Goal: Task Accomplishment & Management: Manage account settings

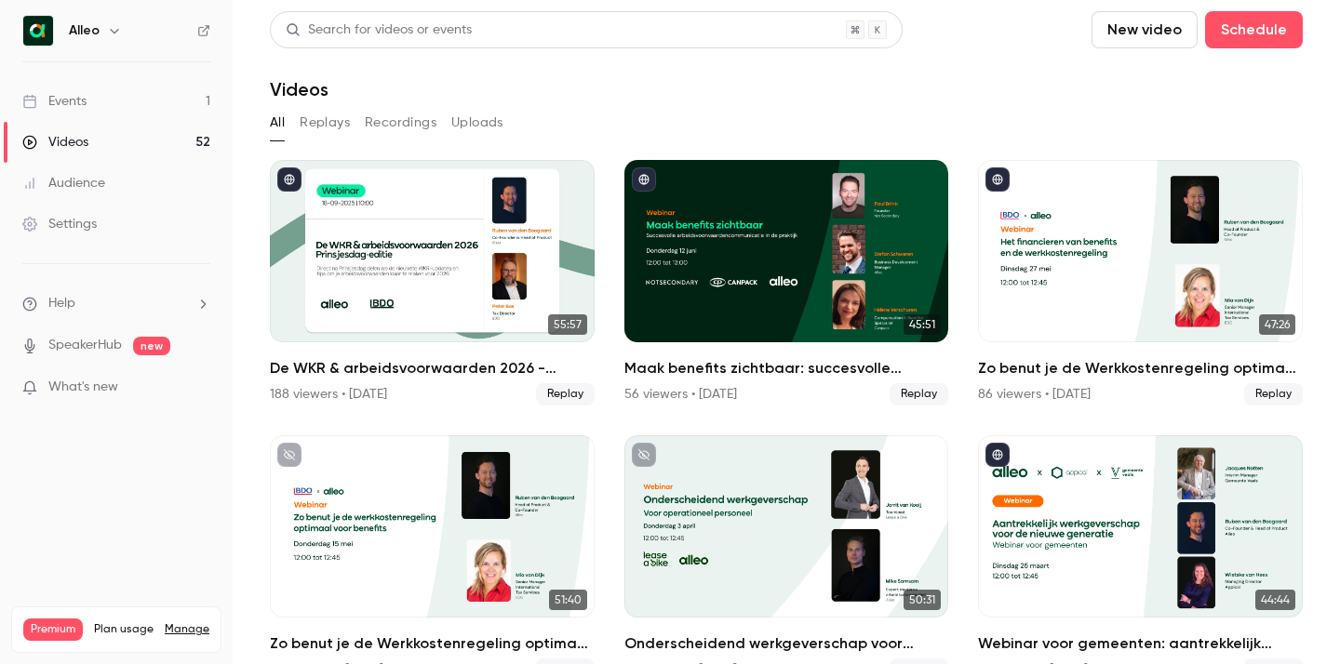
click at [105, 220] on link "Settings" at bounding box center [116, 224] width 233 height 41
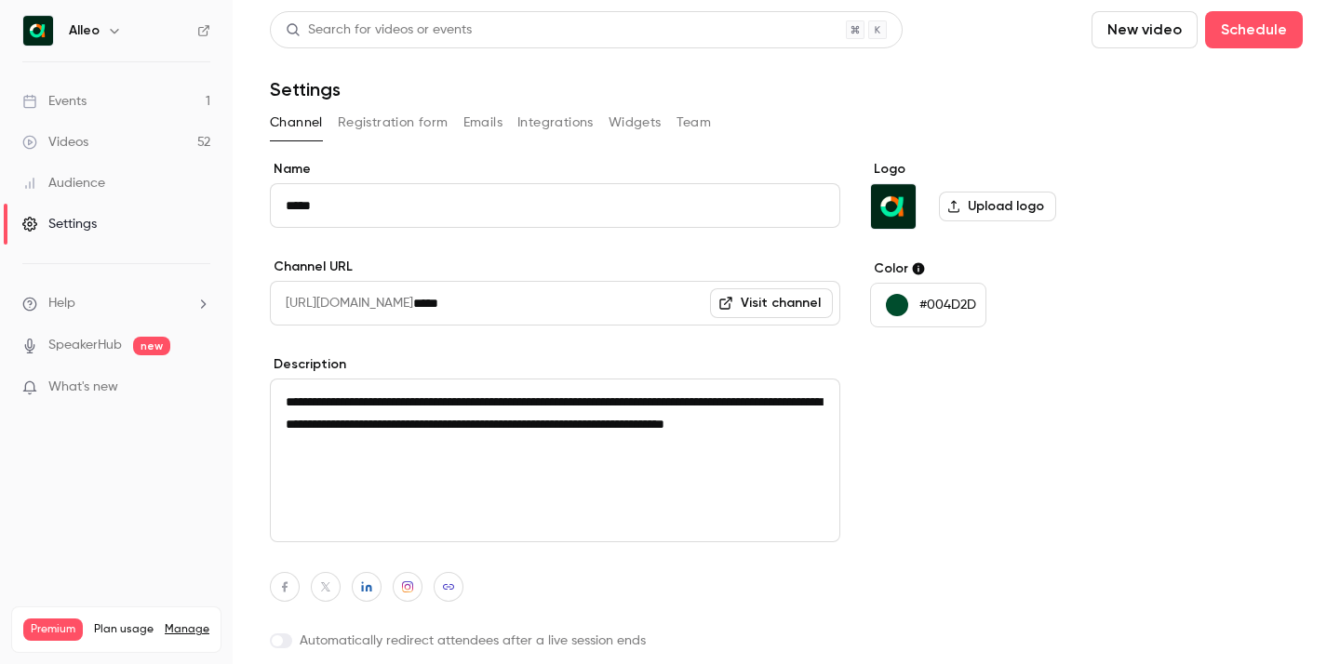
click at [564, 124] on button "Integrations" at bounding box center [555, 123] width 76 height 30
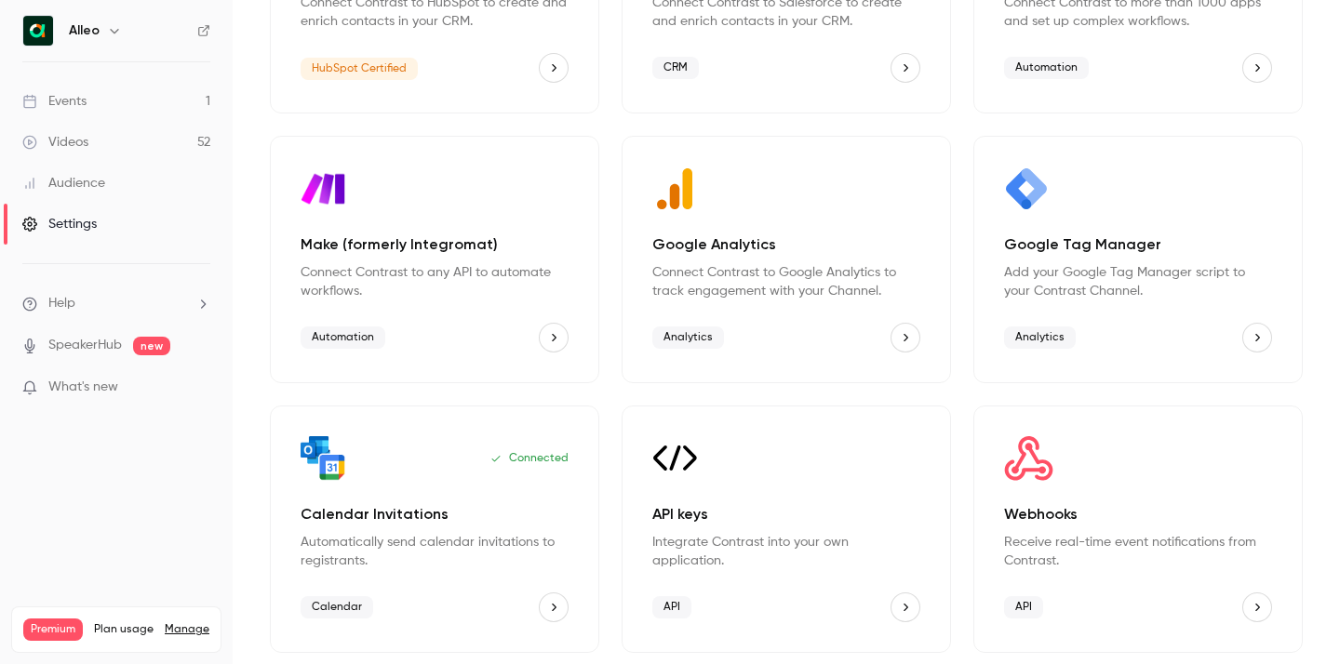
scroll to position [294, 0]
click at [110, 29] on icon "button" at bounding box center [114, 31] width 8 height 5
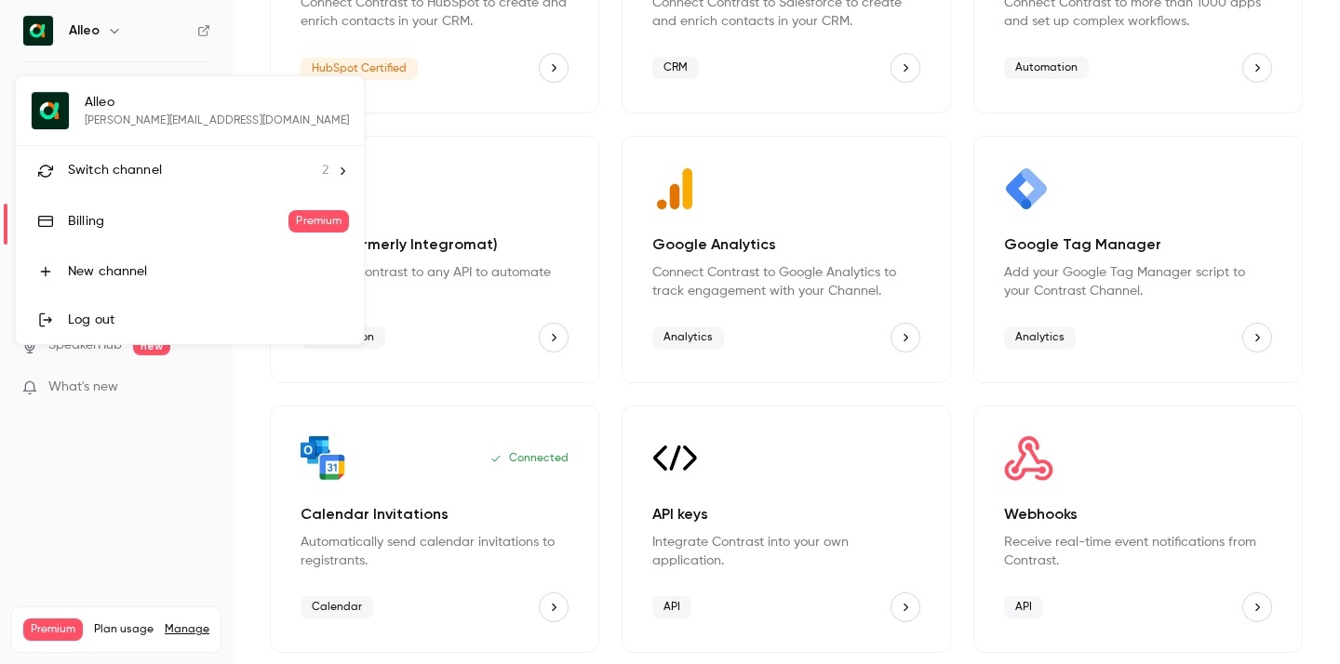
click at [160, 175] on div "Switch channel 2" at bounding box center [198, 171] width 261 height 20
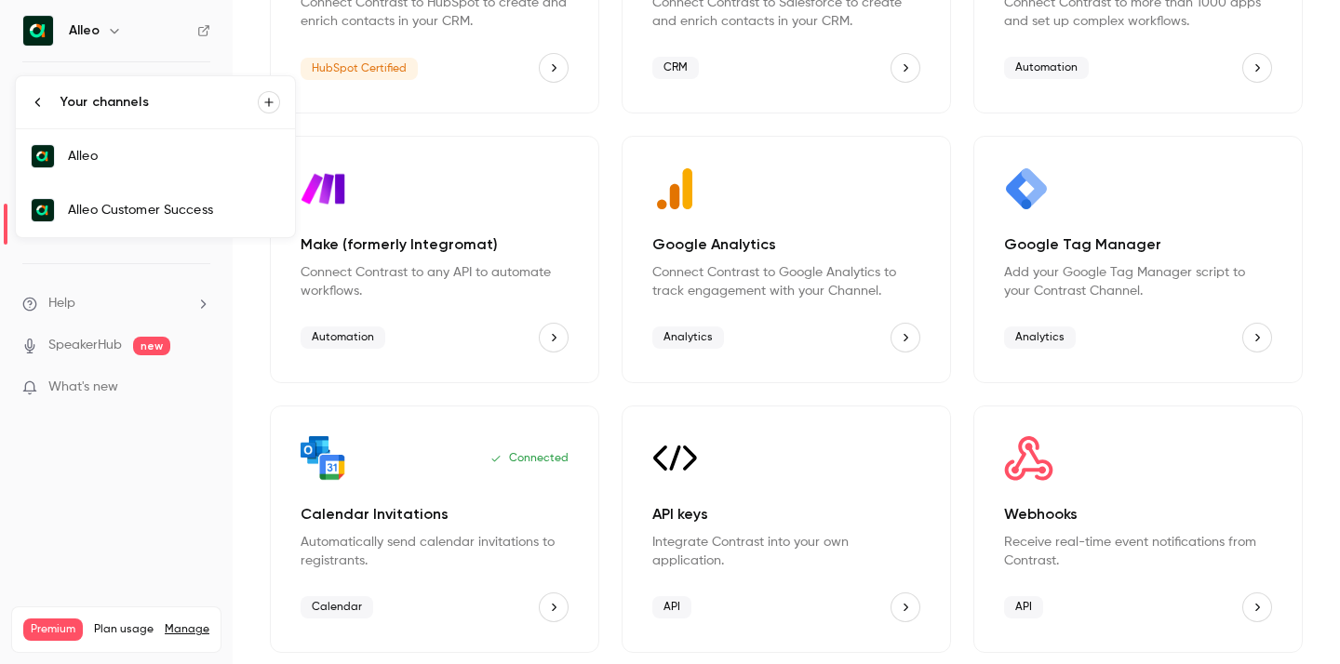
click at [162, 208] on div "Alleo Customer Success" at bounding box center [174, 210] width 212 height 19
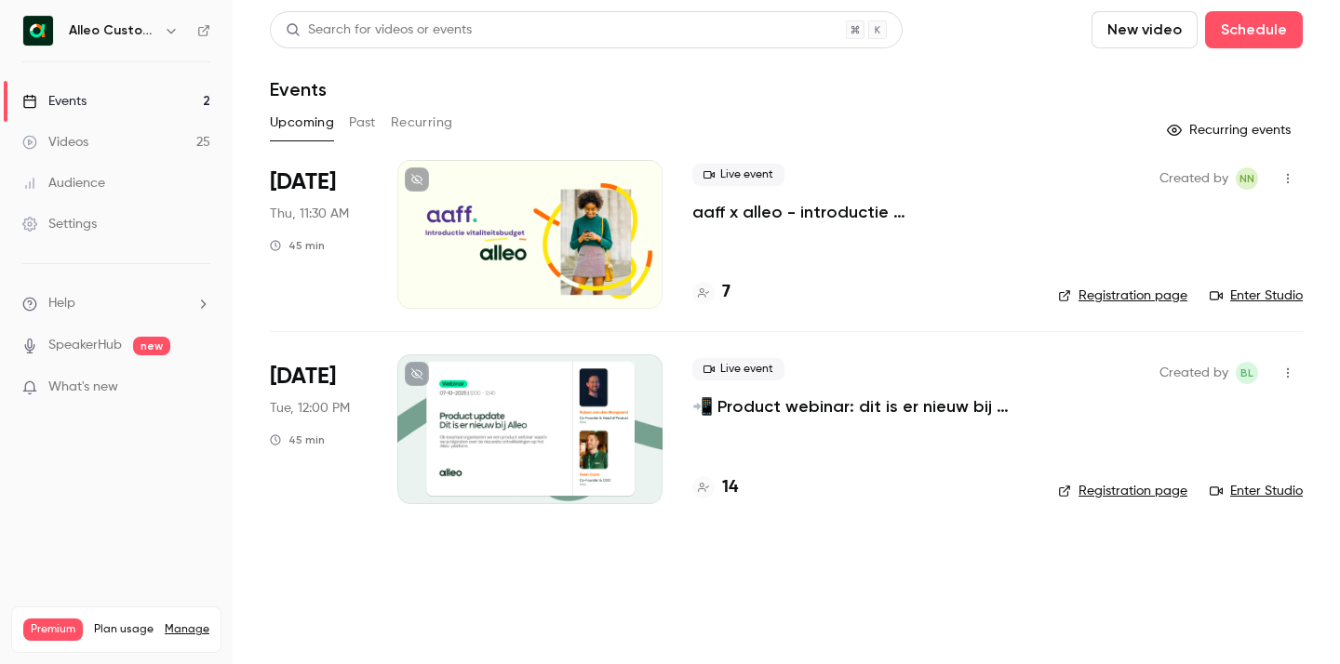
click at [82, 230] on div "Settings" at bounding box center [59, 224] width 74 height 19
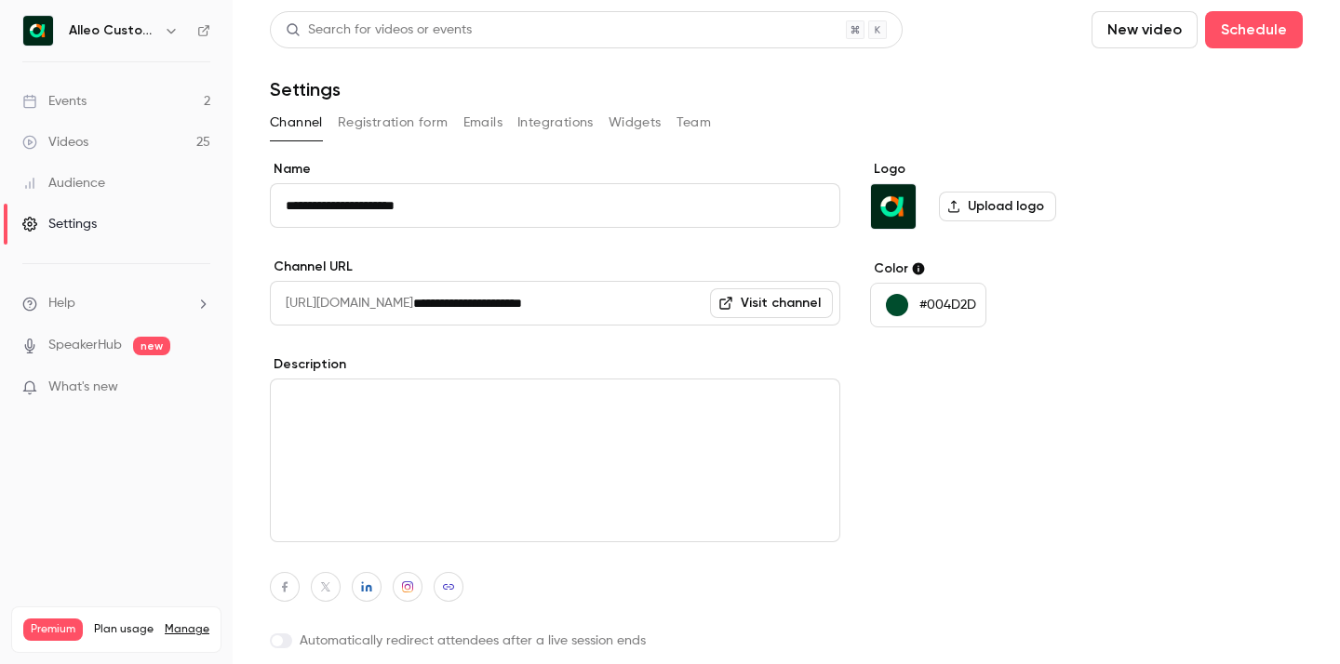
click at [406, 118] on button "Registration form" at bounding box center [393, 123] width 111 height 30
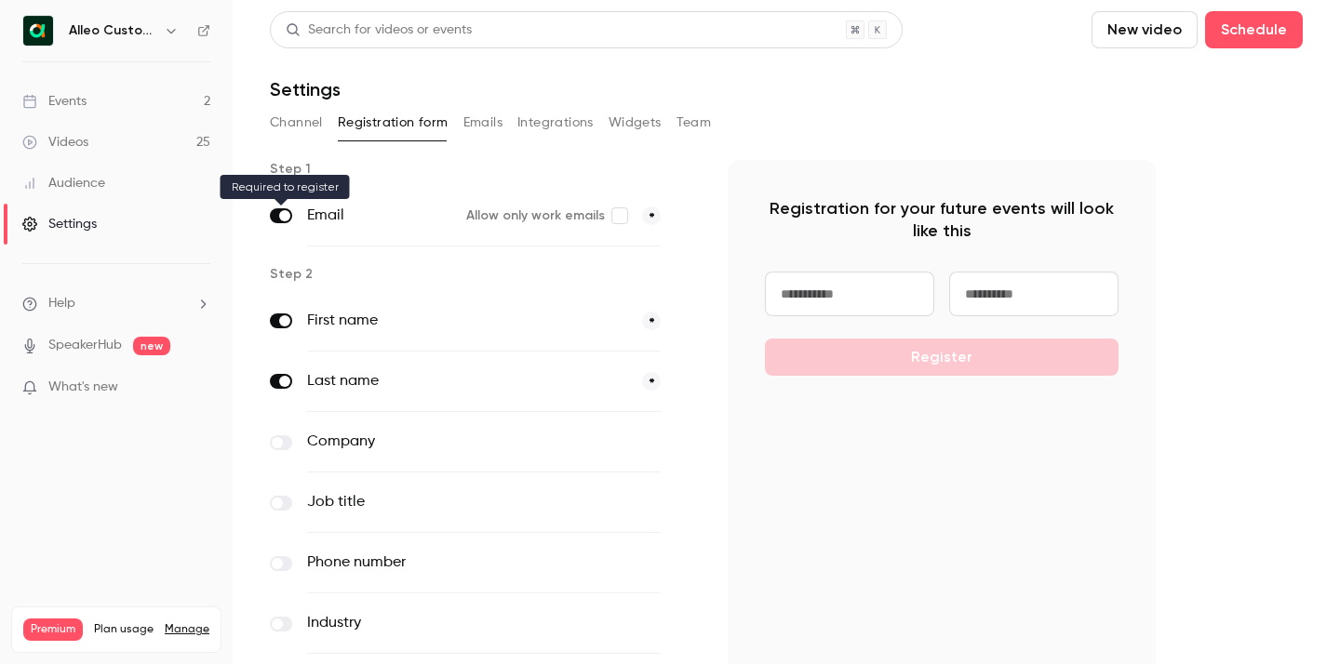
click at [284, 210] on span at bounding box center [284, 215] width 11 height 11
click at [481, 124] on button "Emails" at bounding box center [482, 123] width 39 height 30
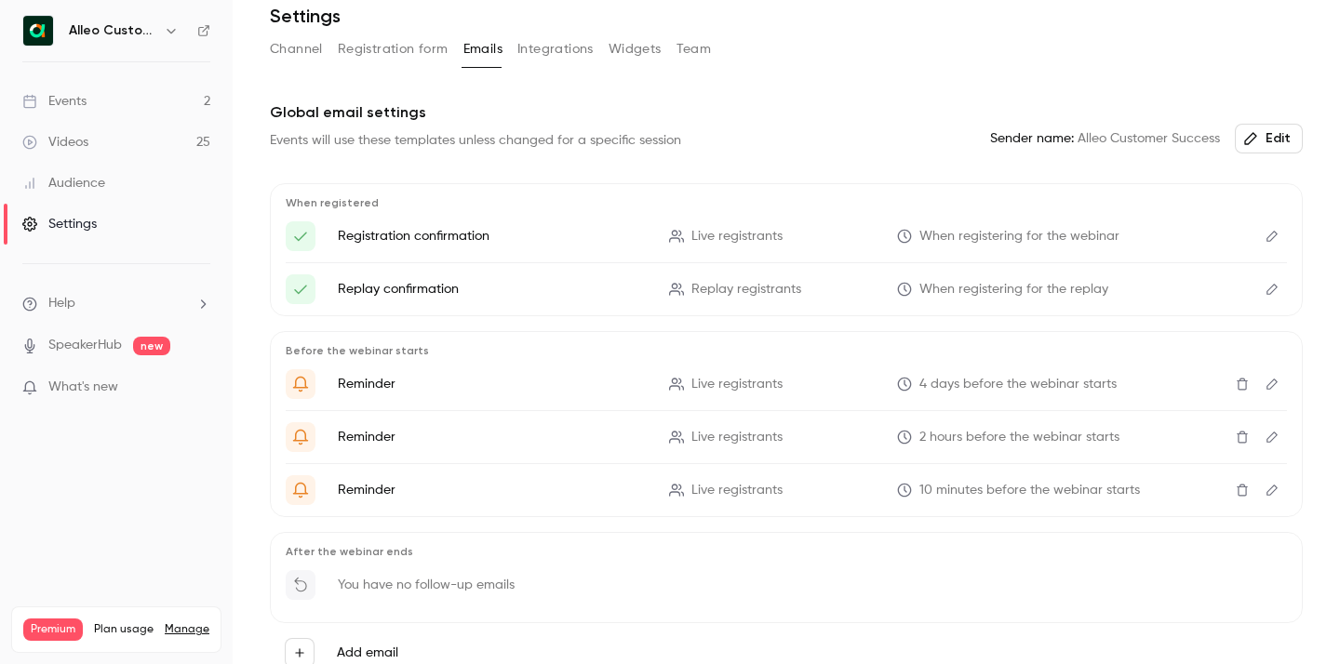
scroll to position [78, 0]
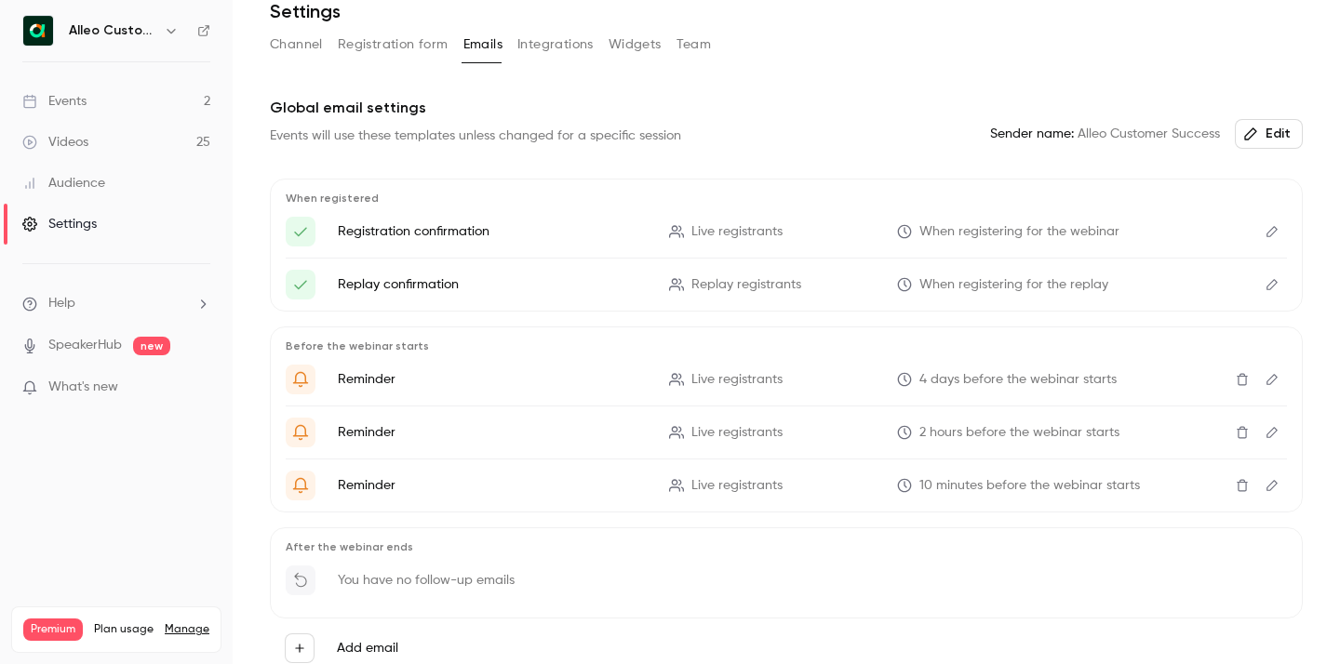
click at [1266, 235] on icon "Edit" at bounding box center [1272, 231] width 15 height 13
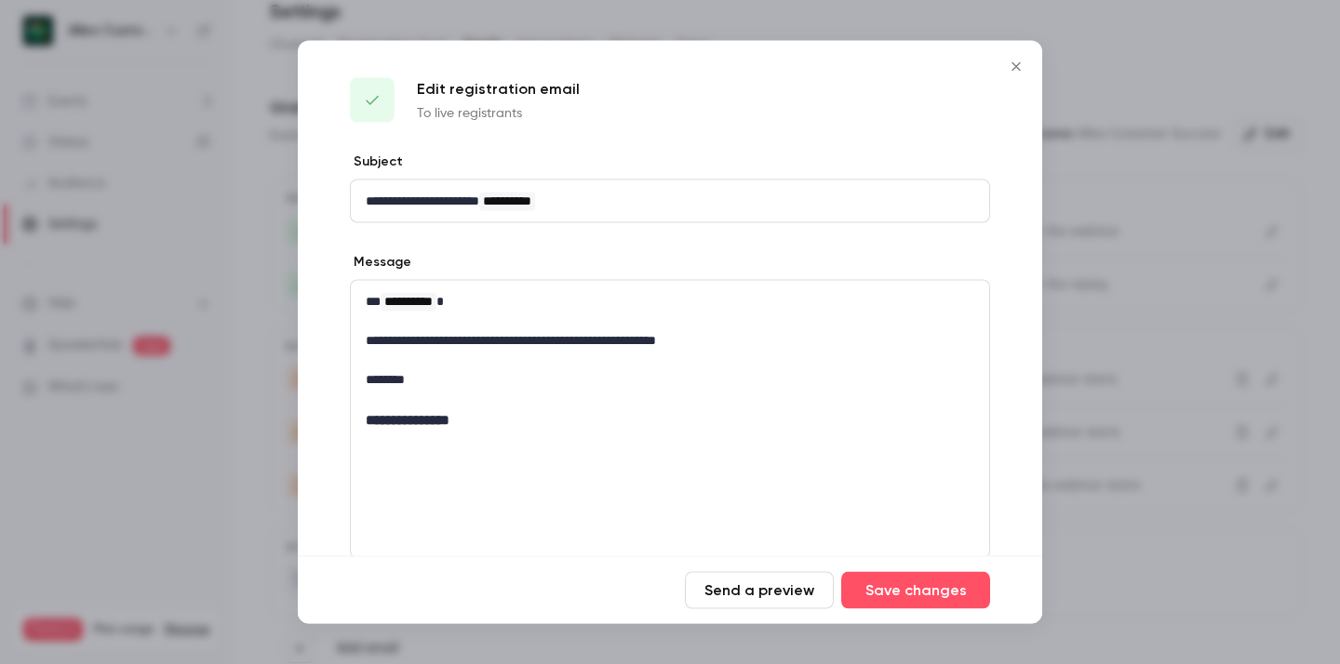
click at [1013, 71] on icon "Close" at bounding box center [1016, 67] width 22 height 15
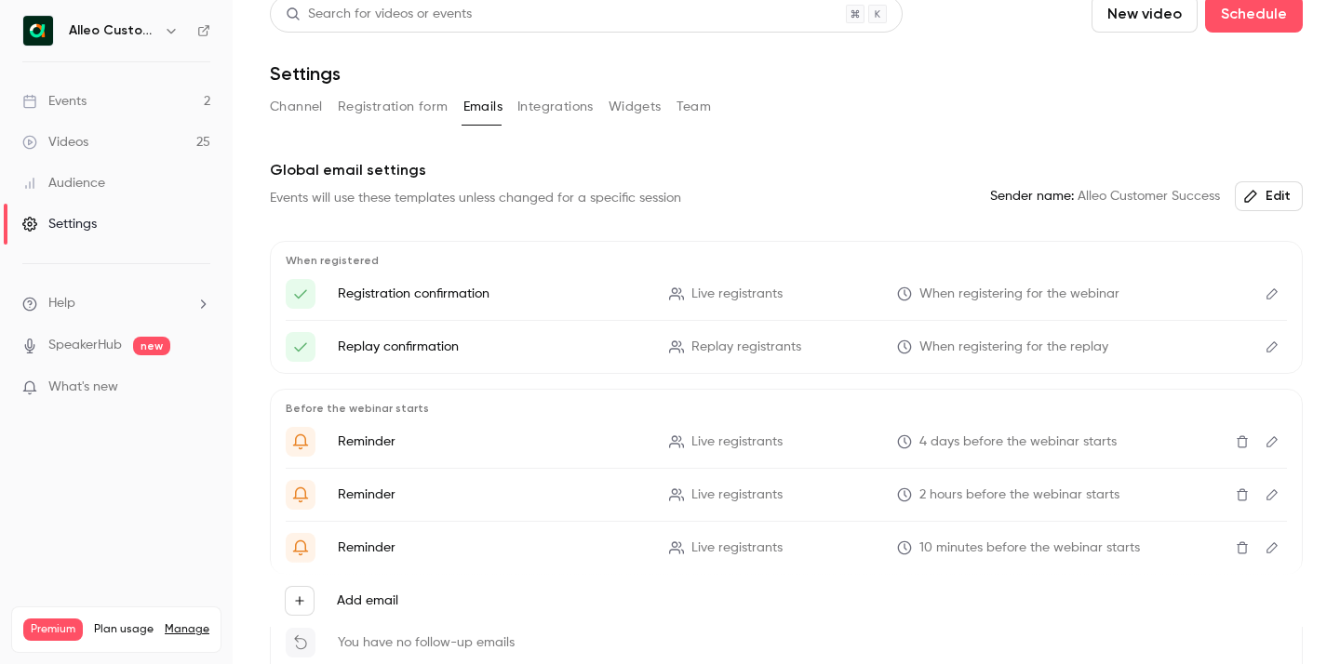
scroll to position [15, 0]
click at [1252, 196] on icon "button" at bounding box center [1250, 197] width 15 height 15
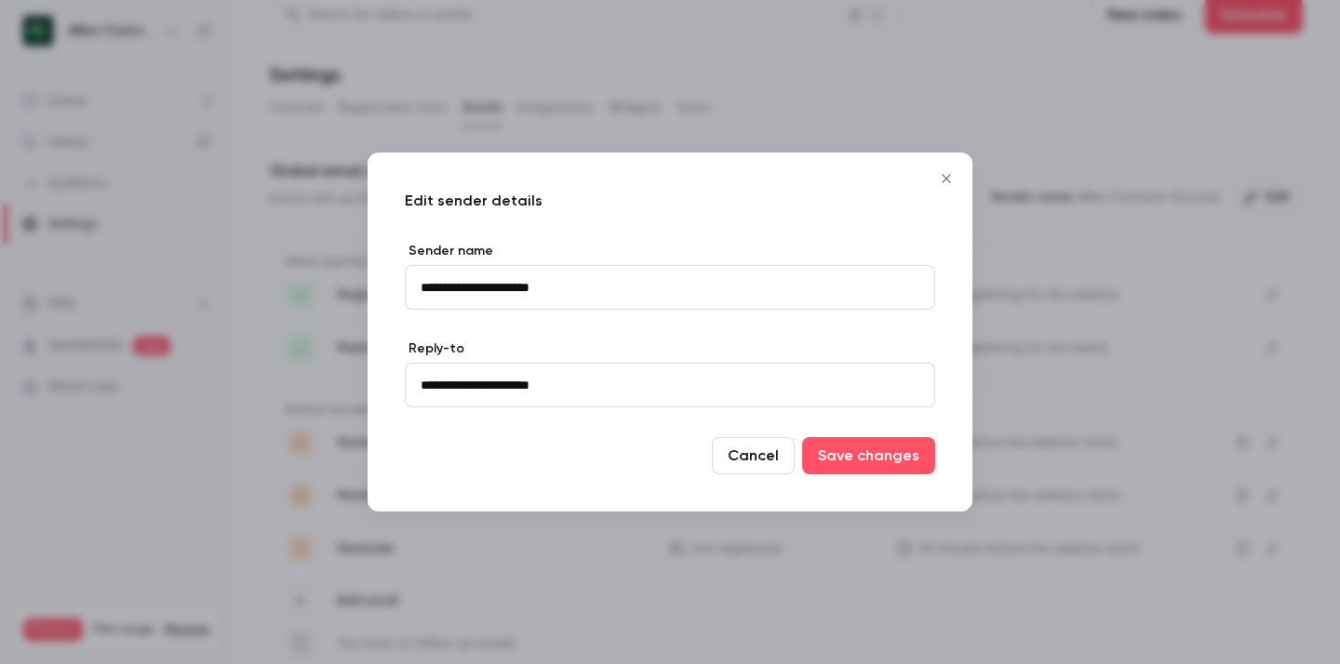
click at [948, 187] on button "Close" at bounding box center [946, 178] width 37 height 37
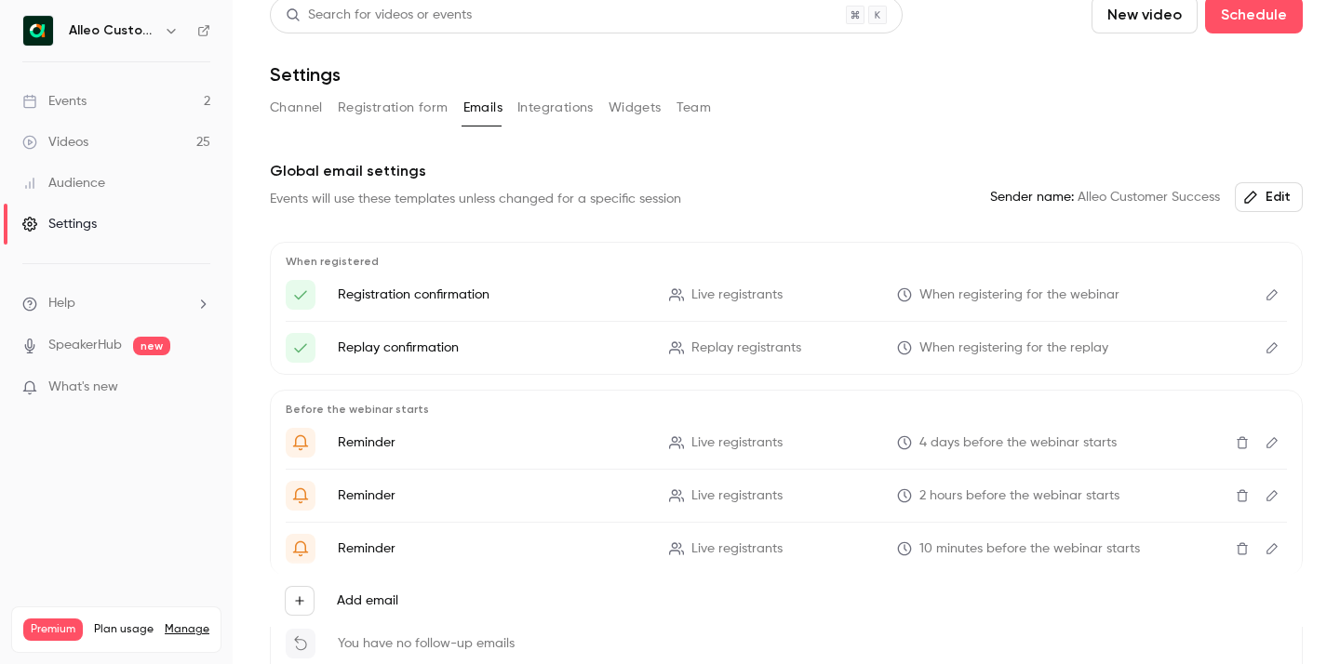
click at [1270, 301] on icon "Edit" at bounding box center [1272, 294] width 15 height 13
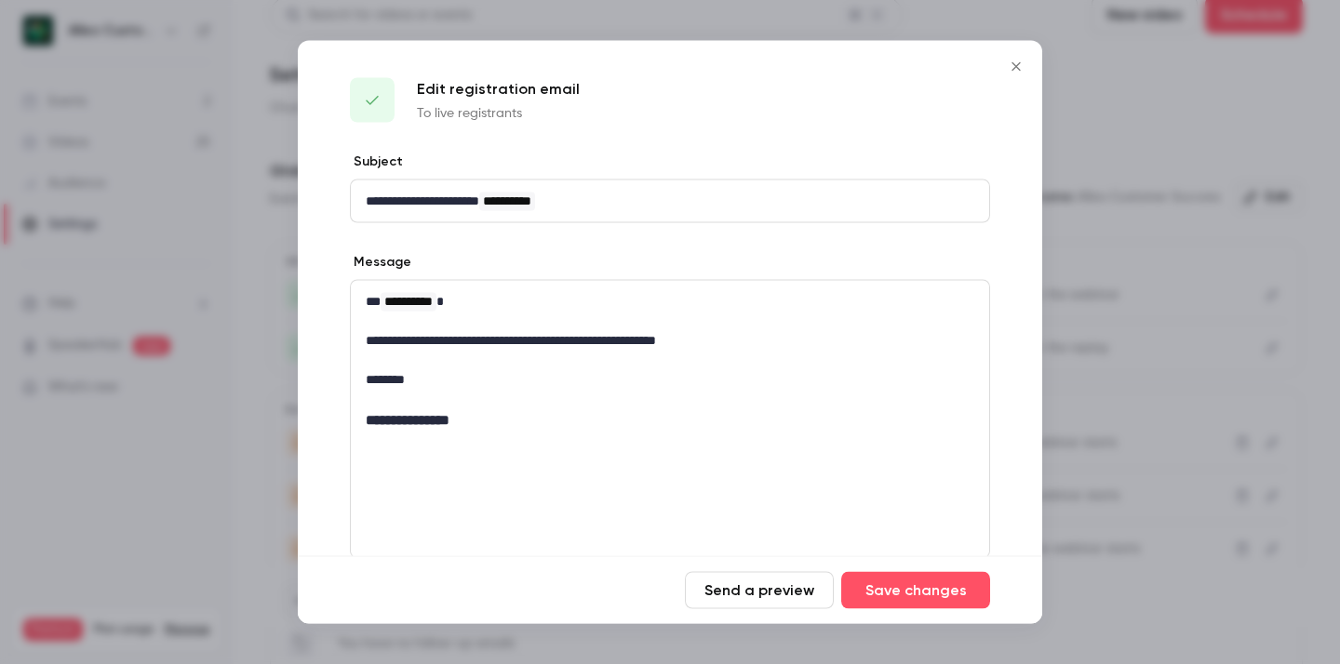
scroll to position [170, 0]
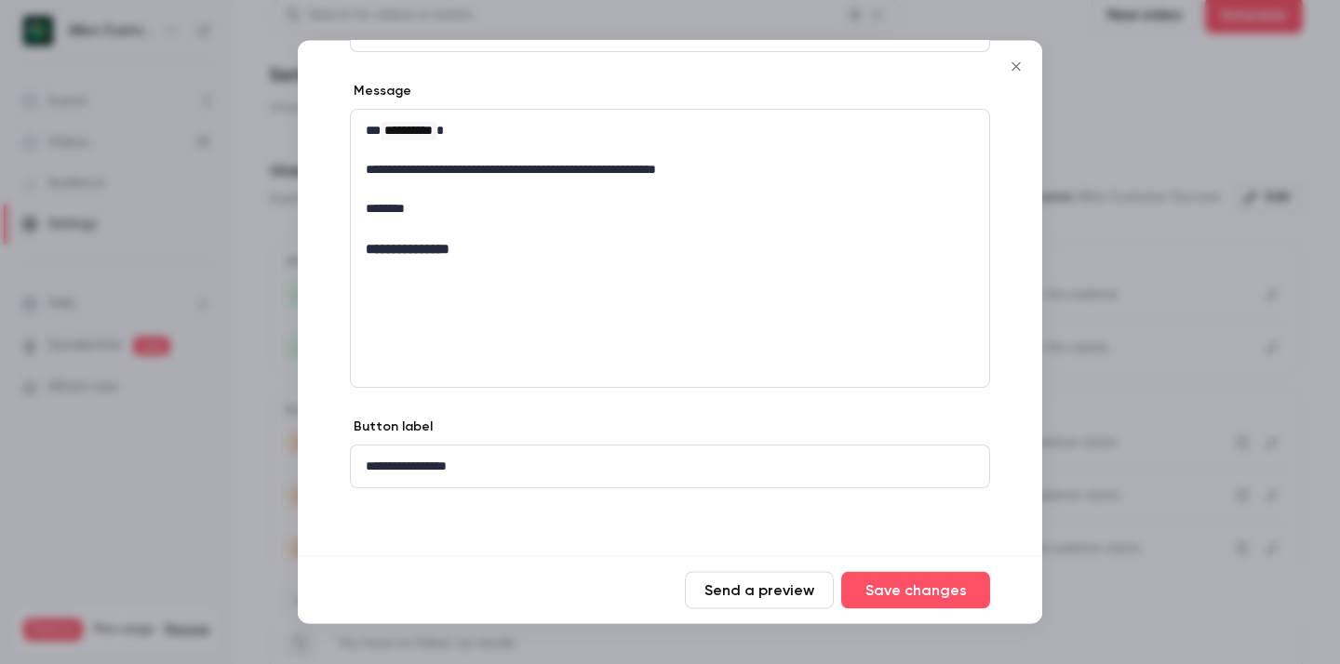
click at [1010, 74] on button "Close" at bounding box center [1015, 66] width 37 height 37
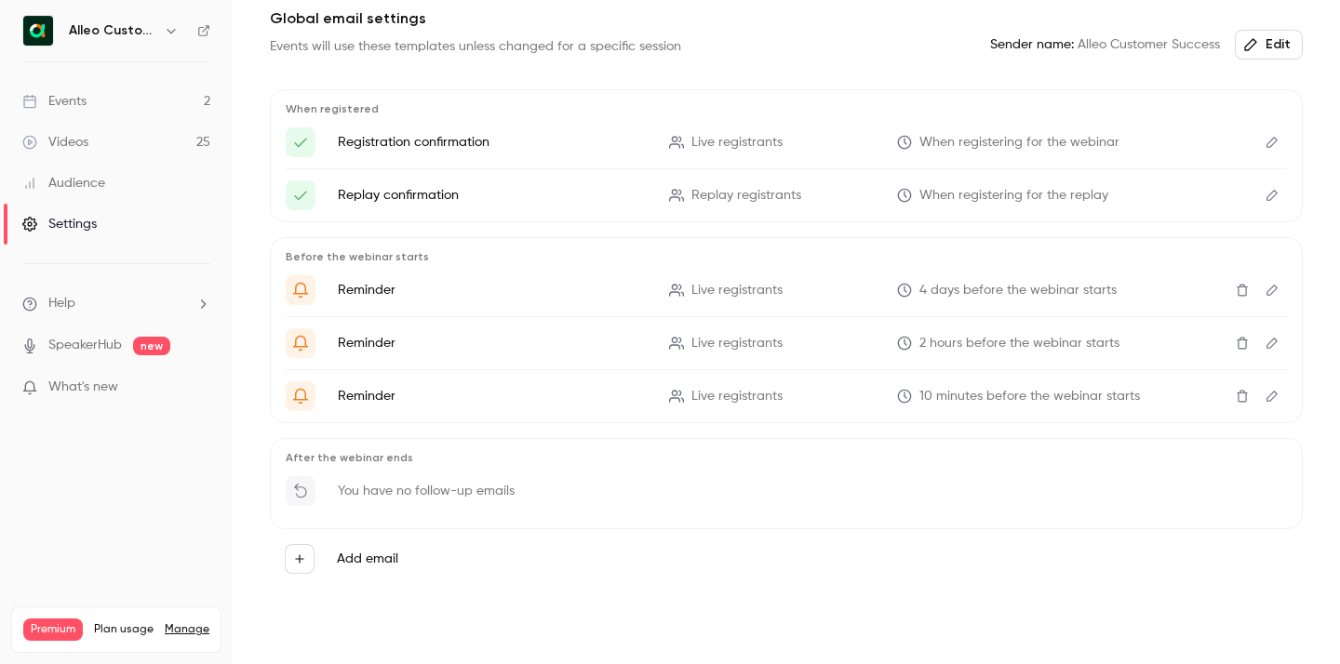
scroll to position [0, 0]
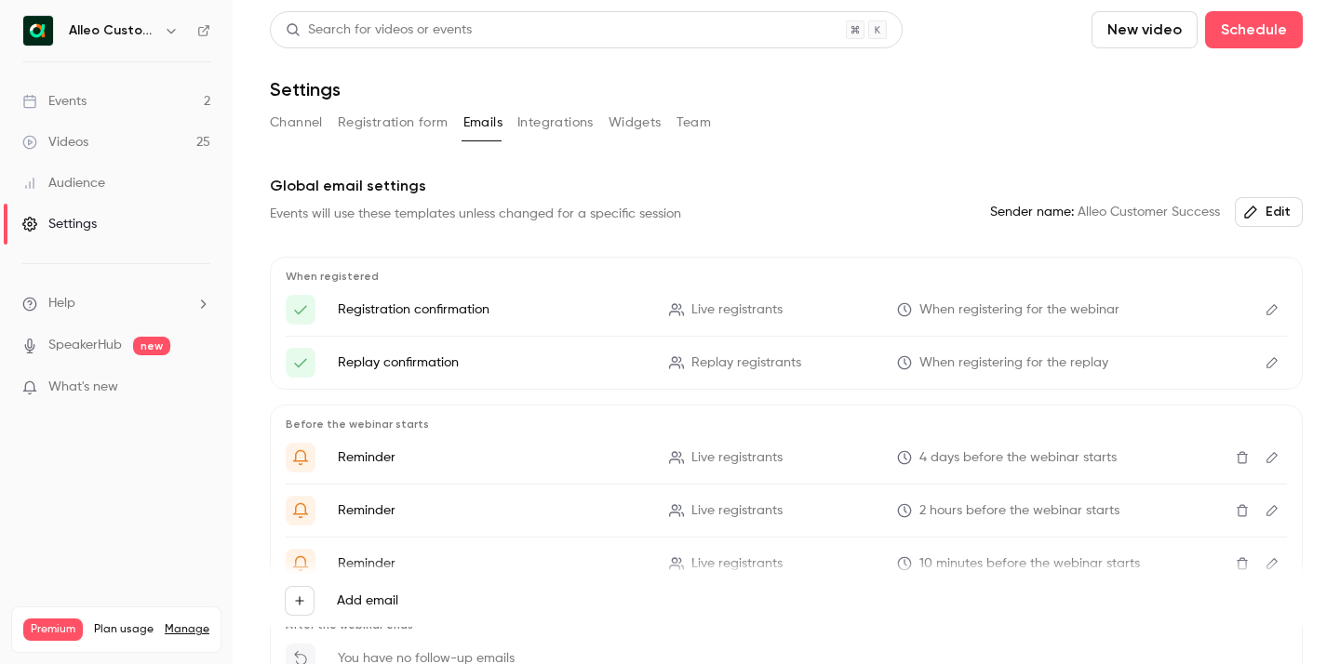
click at [89, 110] on link "Events 2" at bounding box center [116, 101] width 233 height 41
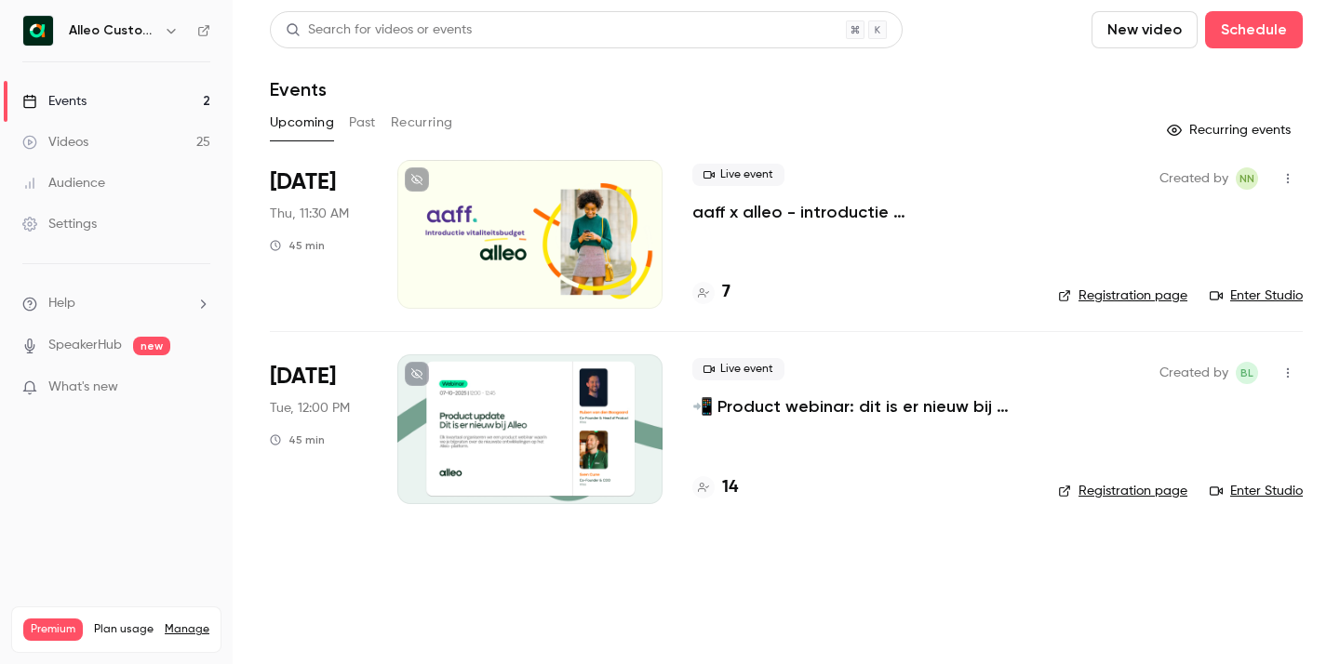
click at [748, 216] on p "aaff x alleo - introductie vitaliteitsbudget" at bounding box center [860, 212] width 336 height 22
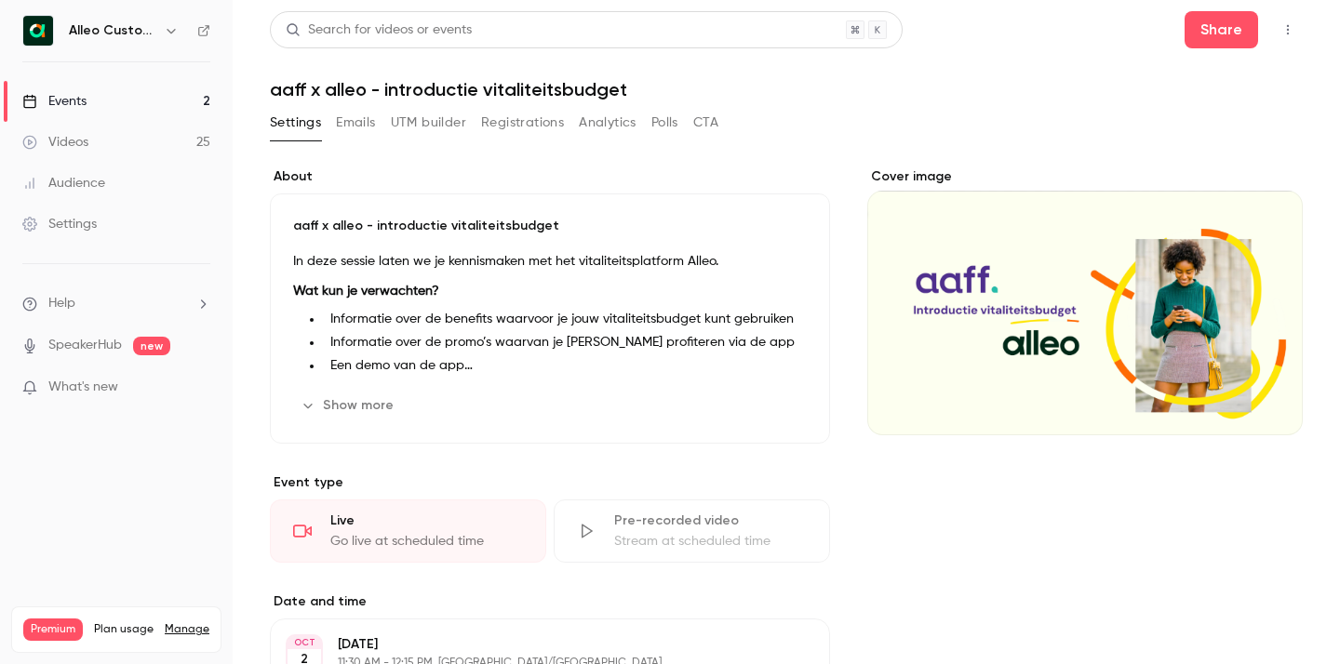
click at [413, 127] on button "UTM builder" at bounding box center [428, 123] width 75 height 30
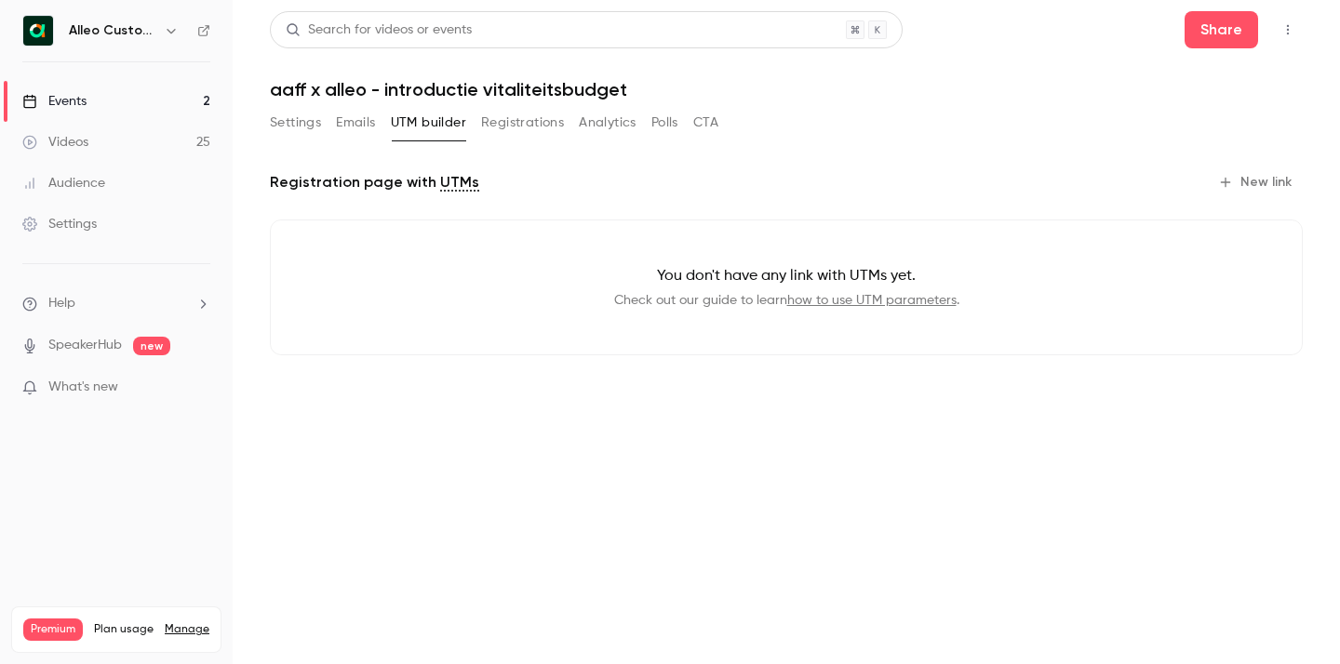
click at [346, 114] on button "Emails" at bounding box center [355, 123] width 39 height 30
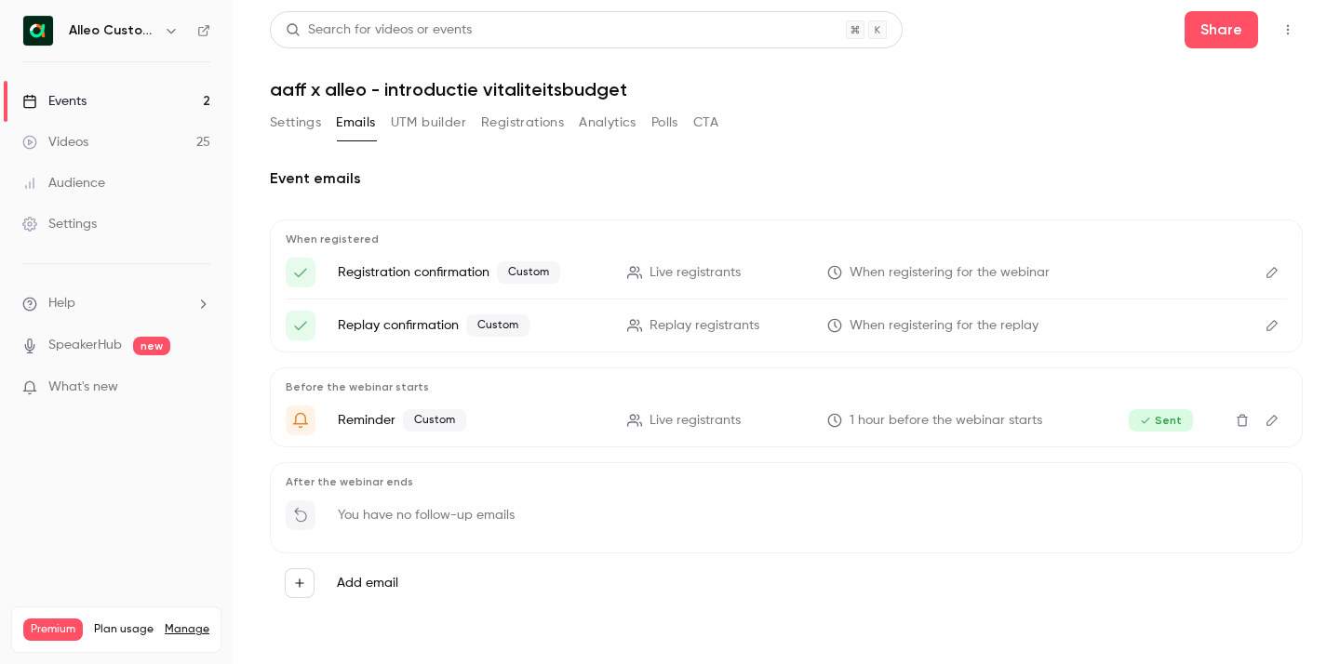
click at [1268, 421] on icon "Edit" at bounding box center [1271, 420] width 11 height 11
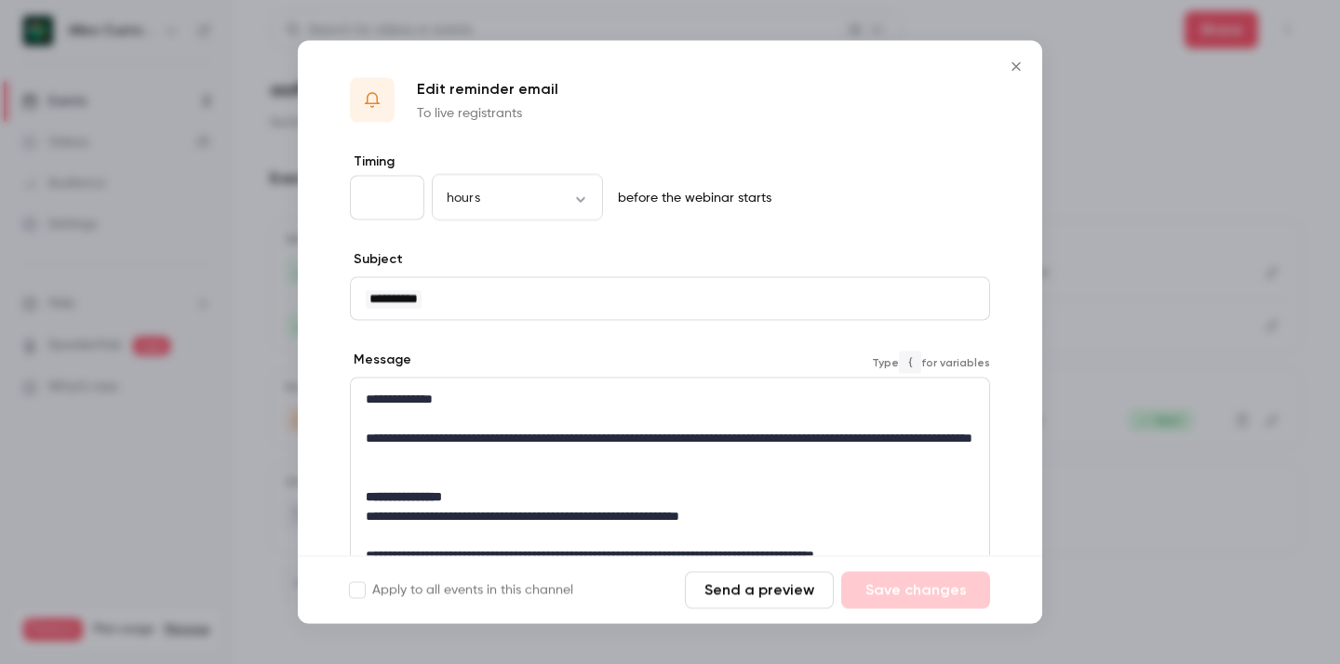
click at [571, 463] on p "**********" at bounding box center [670, 448] width 609 height 39
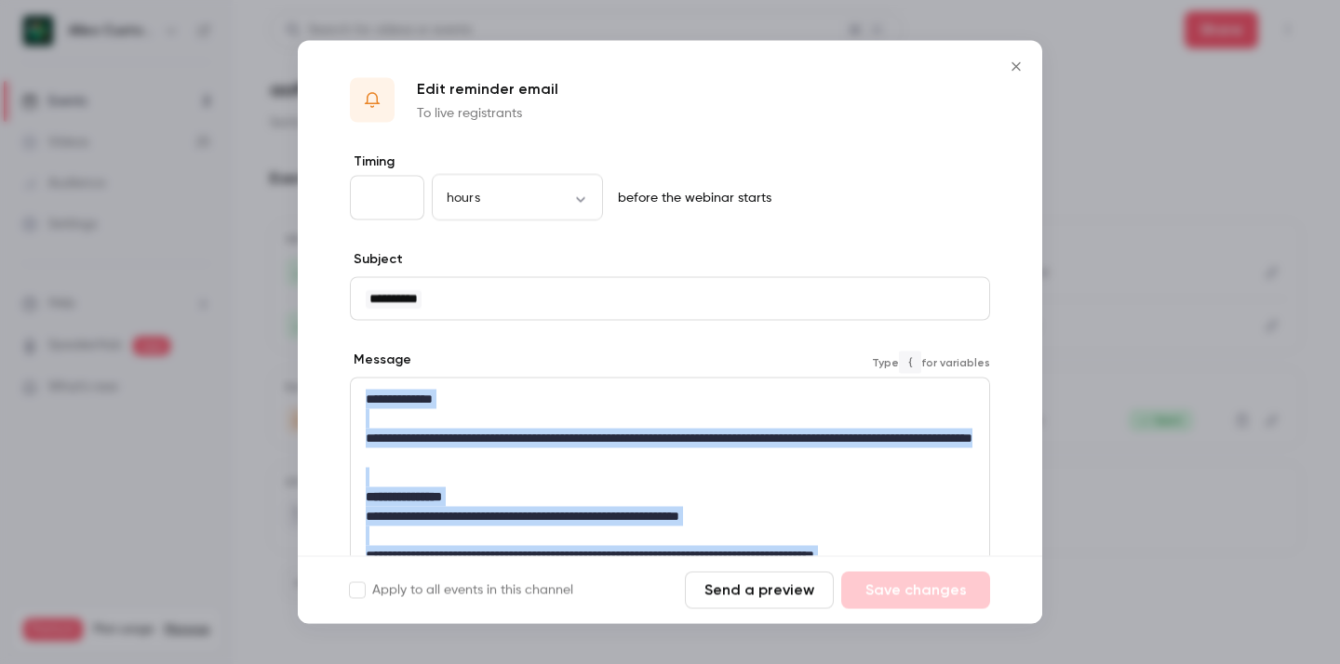
copy div "**********"
click at [1015, 60] on icon "Close" at bounding box center [1016, 67] width 22 height 15
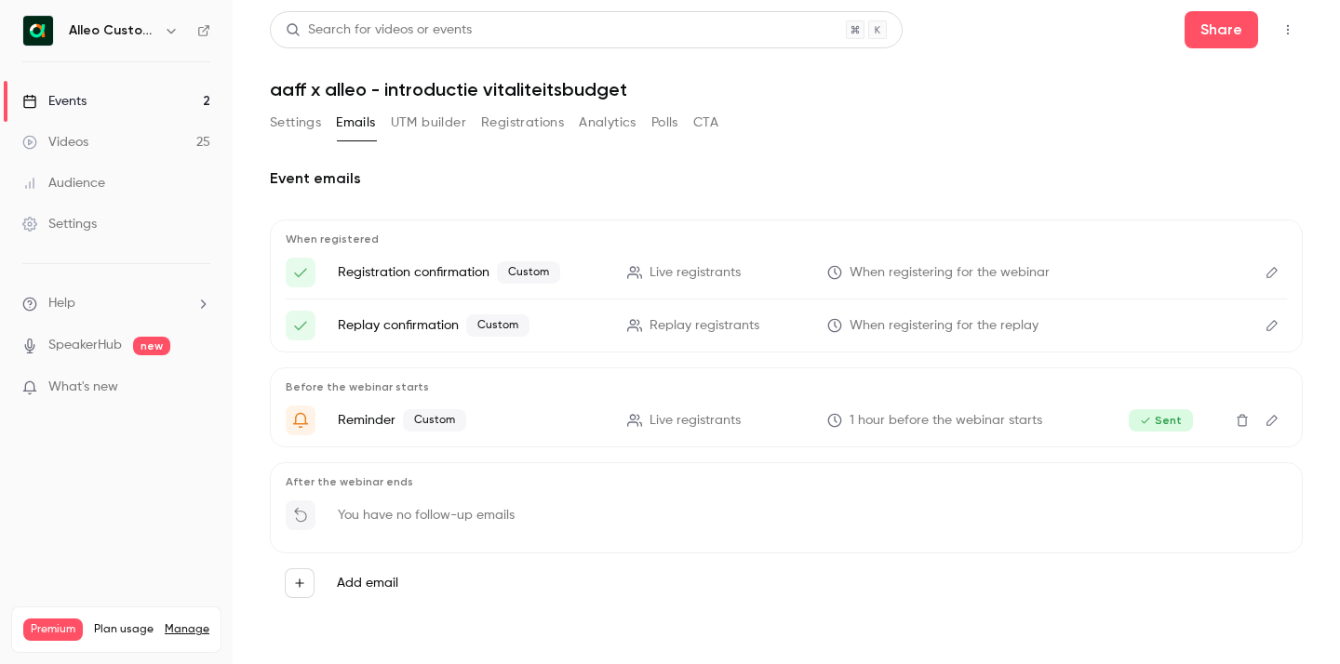
click at [1245, 422] on icon "Delete" at bounding box center [1242, 421] width 11 height 12
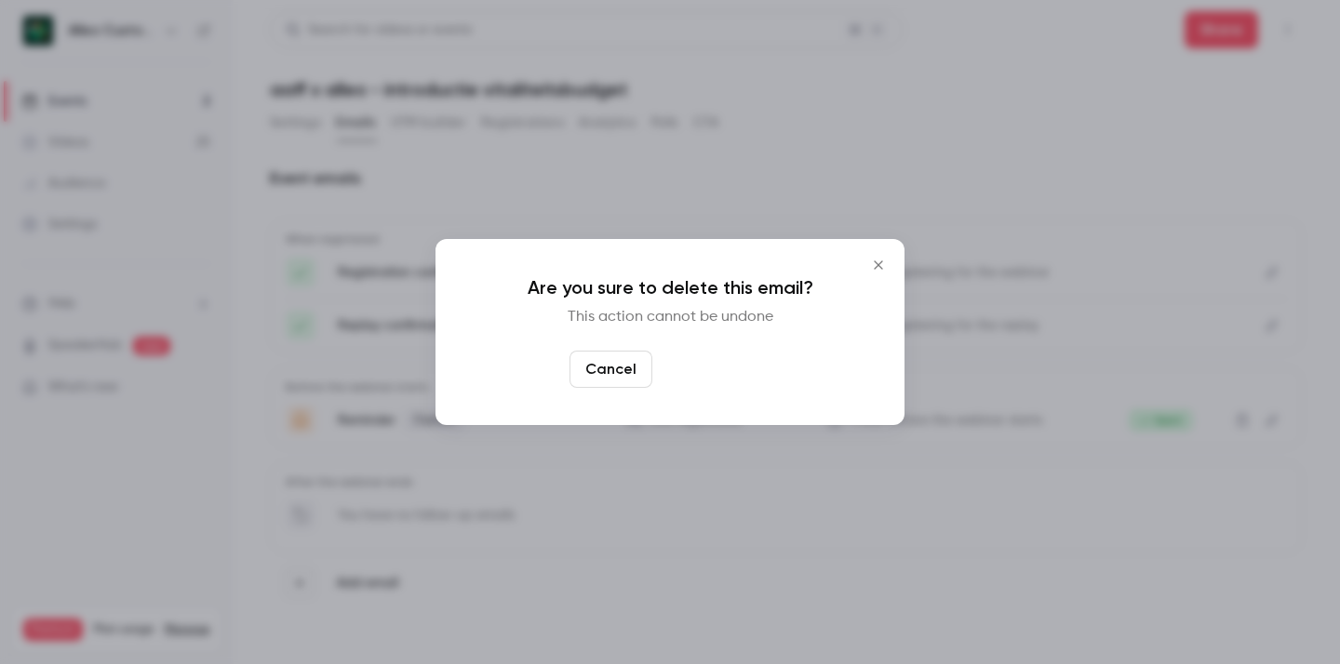
click at [746, 371] on button "Yes, delete" at bounding box center [716, 369] width 112 height 37
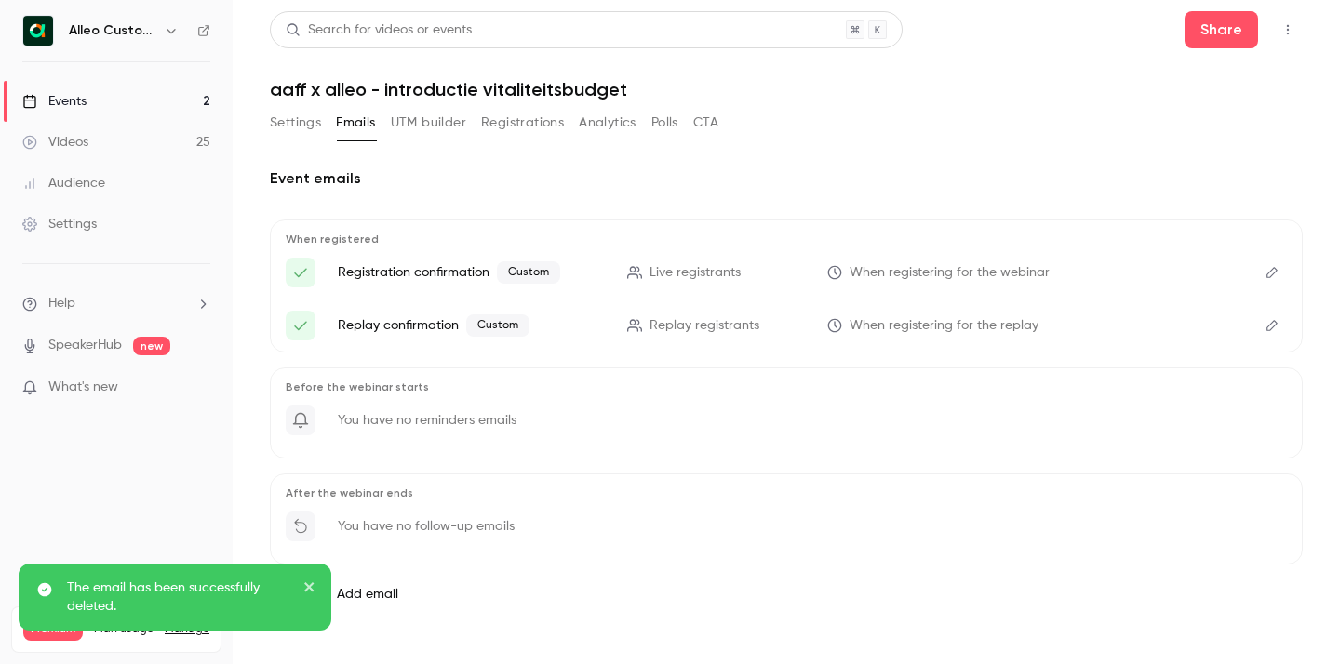
click at [1273, 276] on icon "Edit" at bounding box center [1272, 272] width 15 height 13
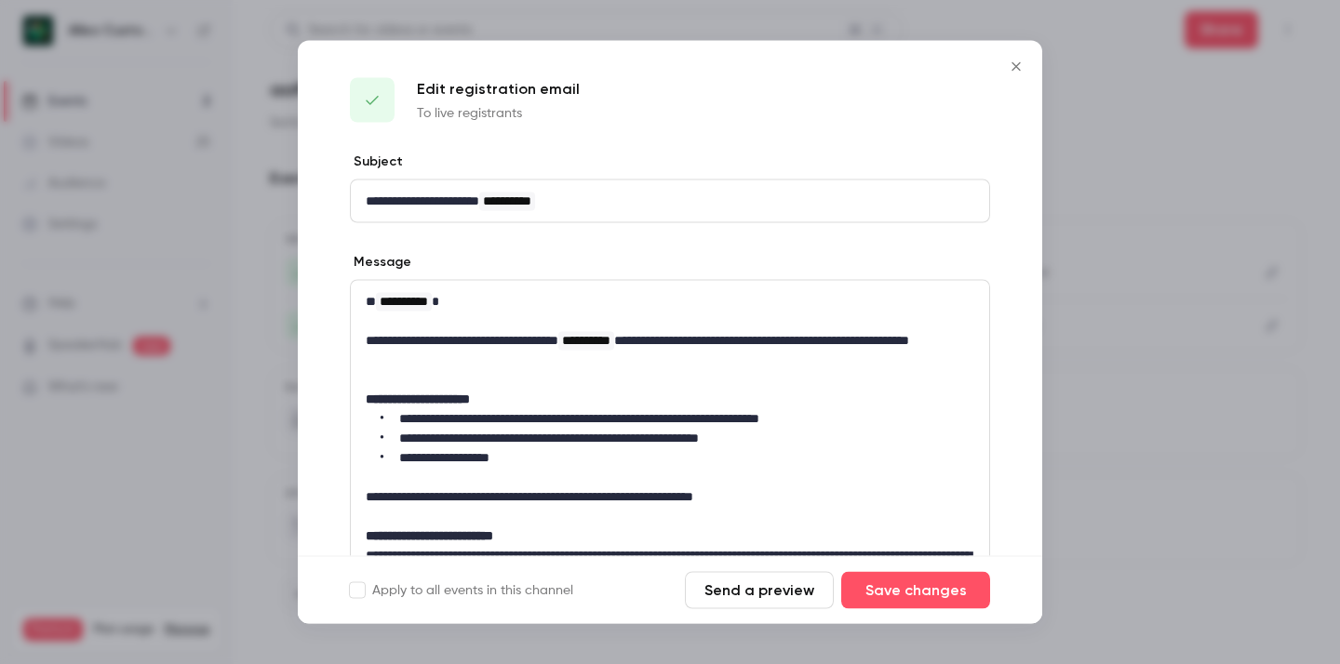
click at [1011, 64] on icon "Close" at bounding box center [1016, 67] width 22 height 15
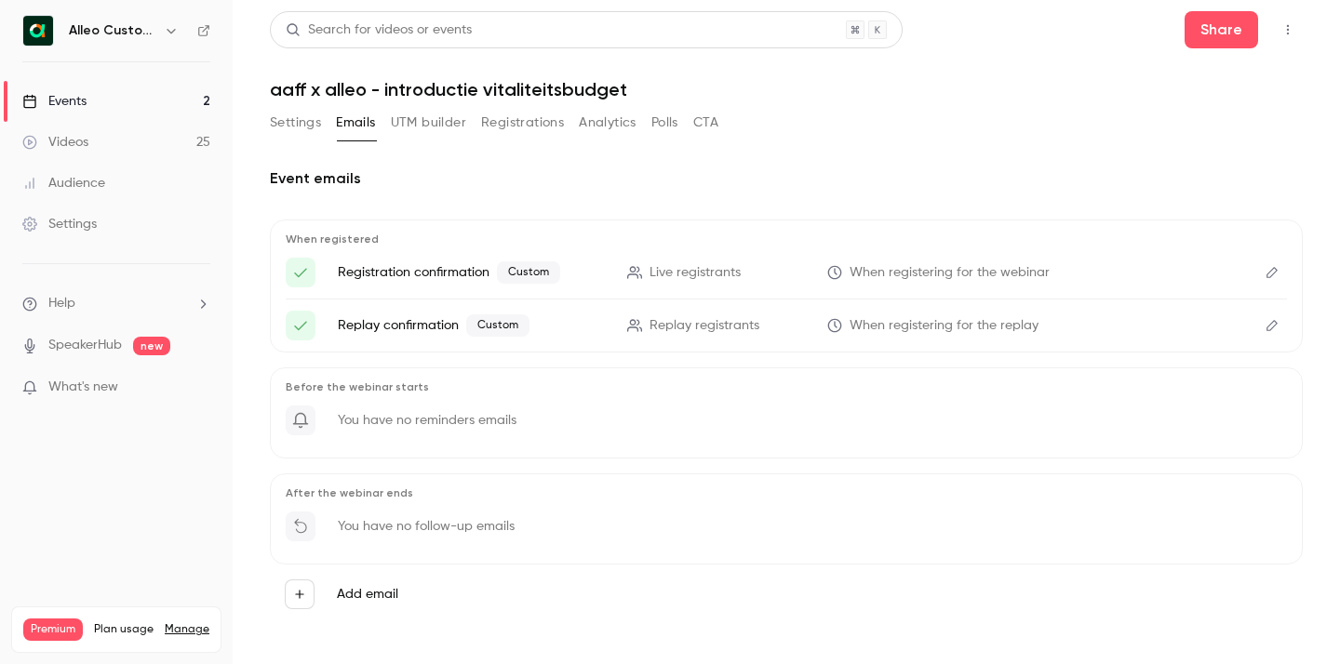
click at [88, 225] on div "Settings" at bounding box center [59, 224] width 74 height 19
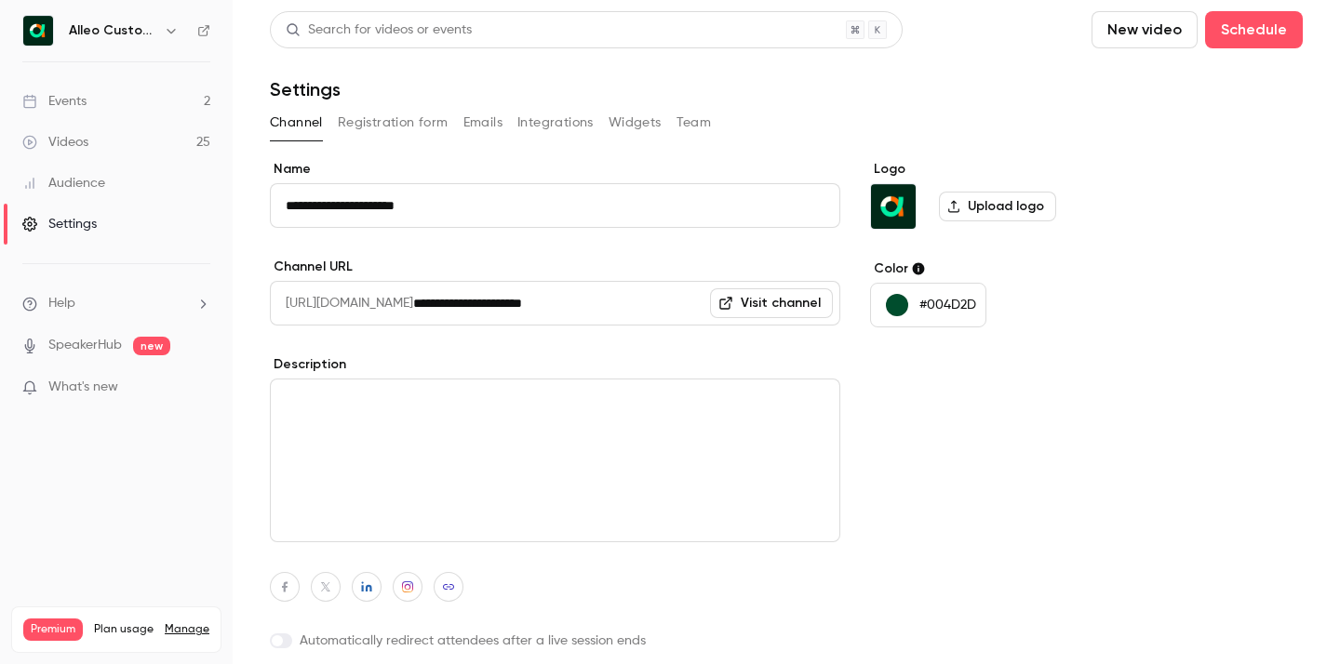
click at [411, 119] on button "Registration form" at bounding box center [393, 123] width 111 height 30
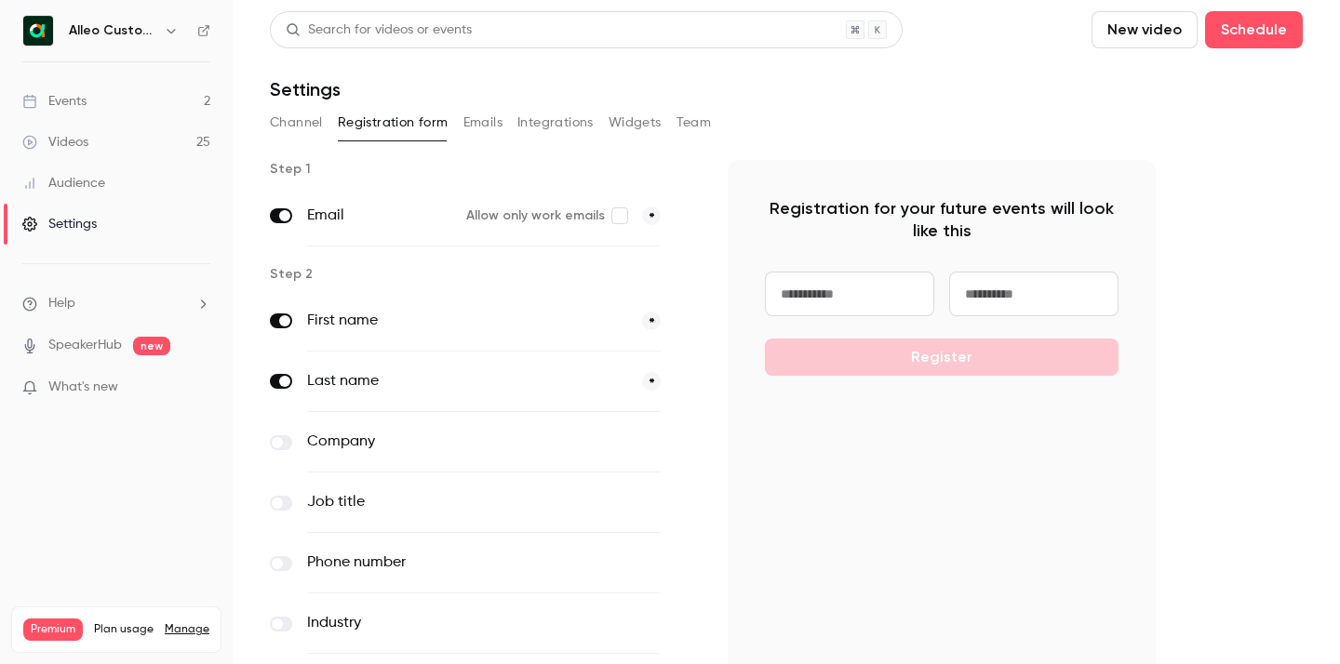
click at [487, 120] on button "Emails" at bounding box center [482, 123] width 39 height 30
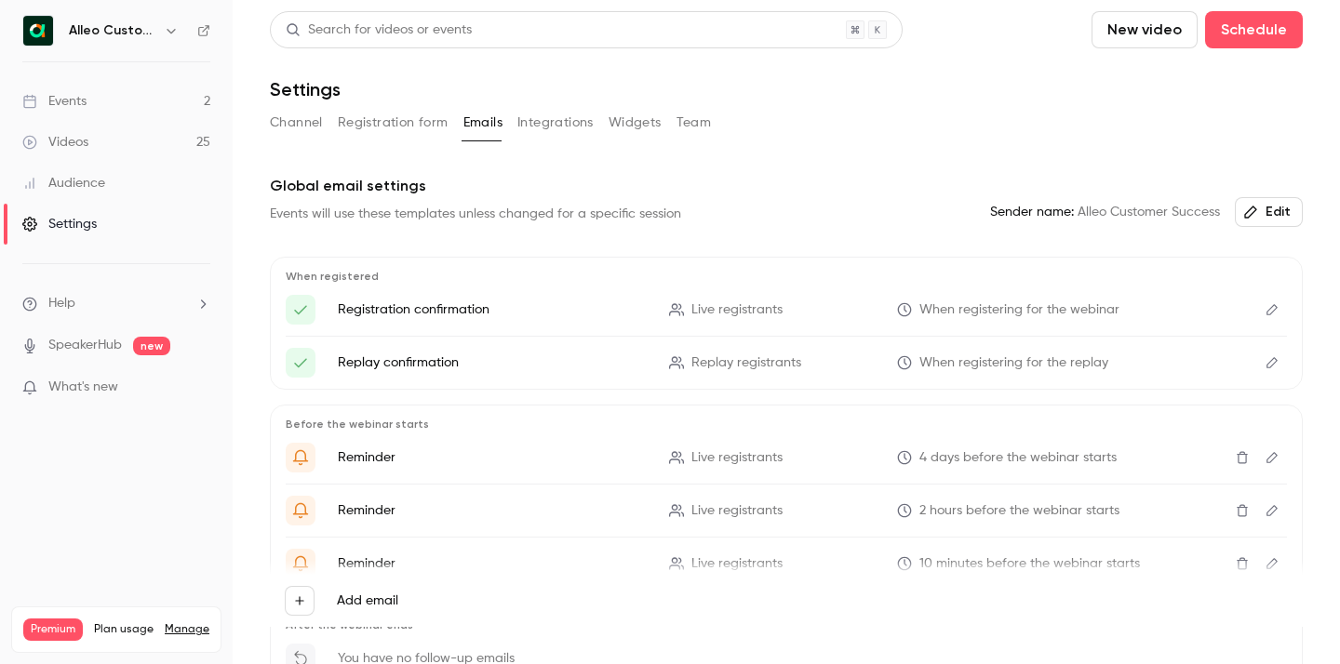
click at [1273, 304] on icon "Edit" at bounding box center [1272, 309] width 15 height 13
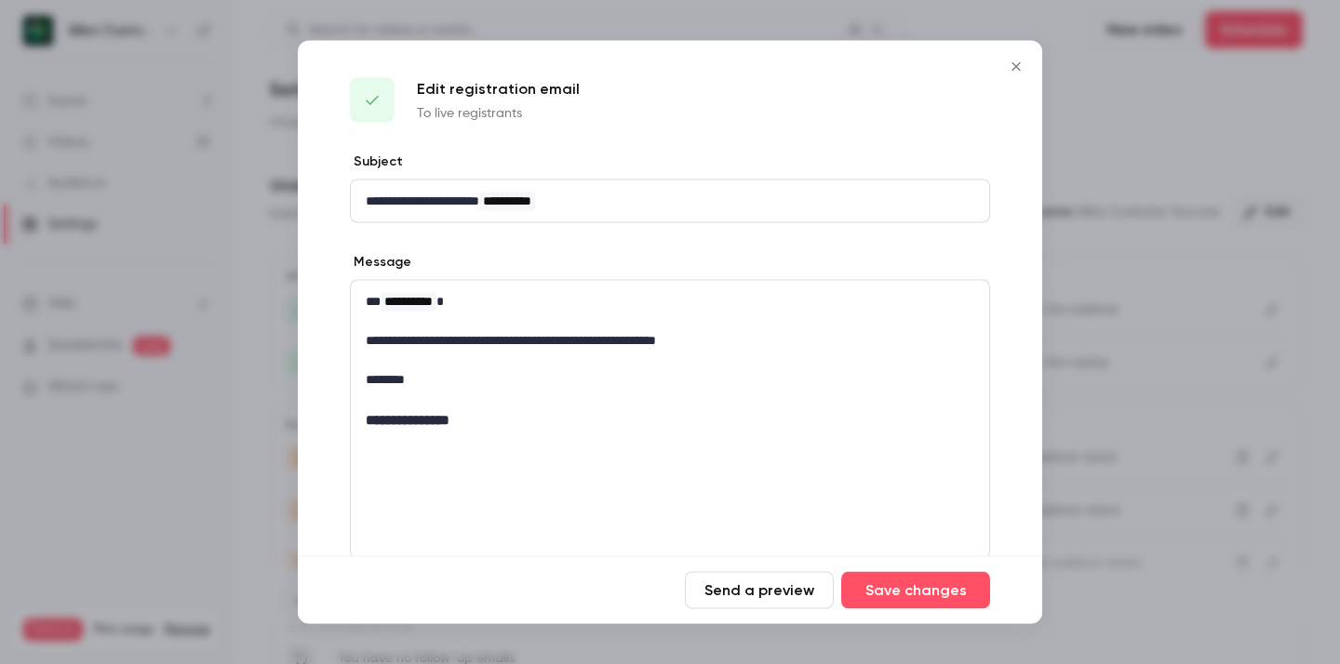
click at [1011, 73] on icon "Close" at bounding box center [1016, 67] width 22 height 15
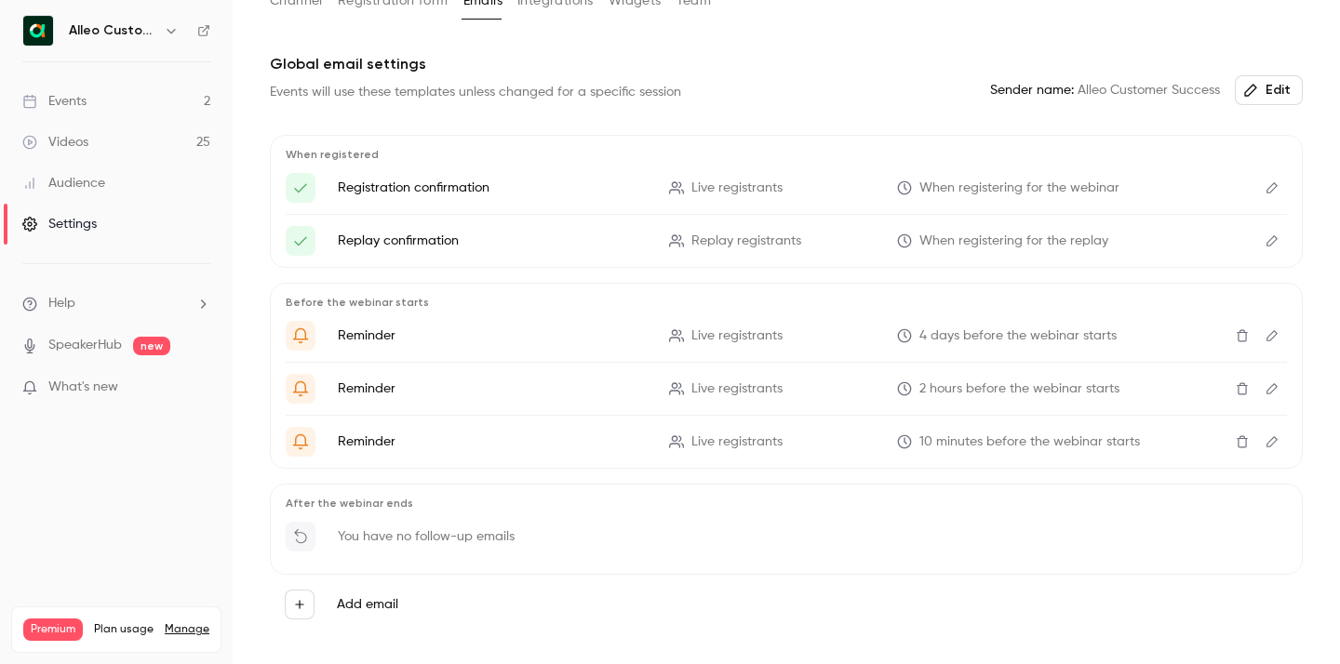
scroll to position [132, 0]
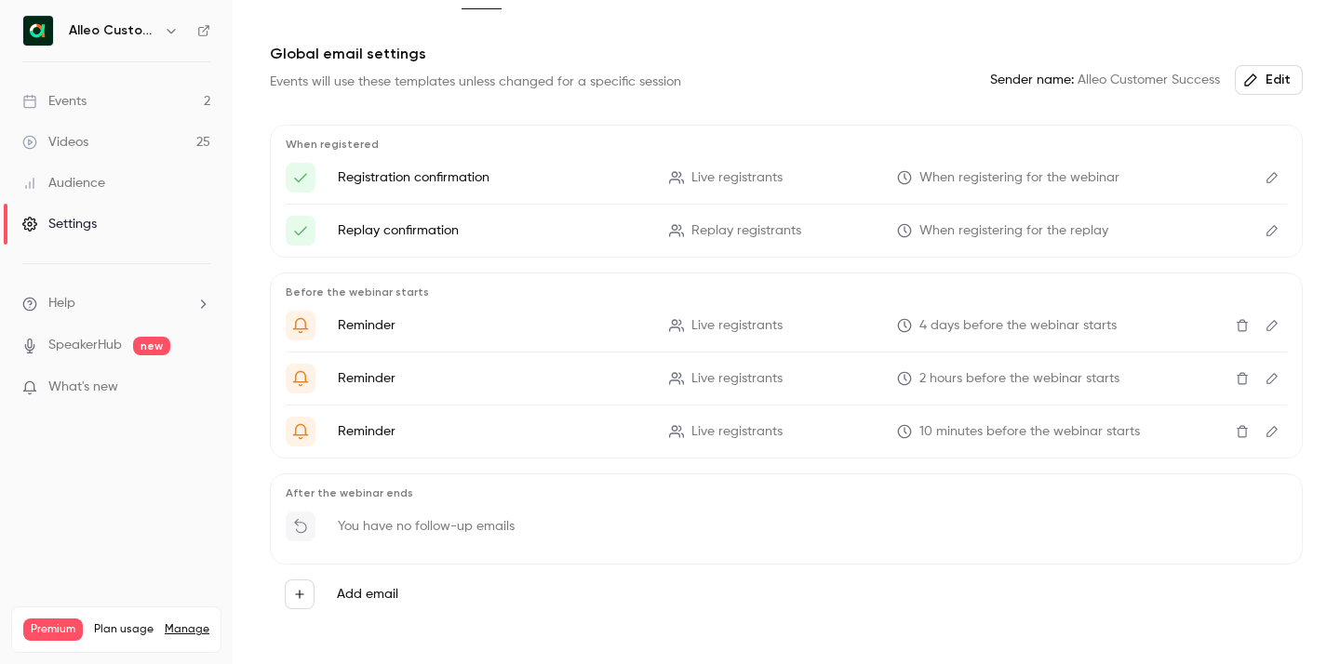
click at [101, 107] on link "Events 2" at bounding box center [116, 101] width 233 height 41
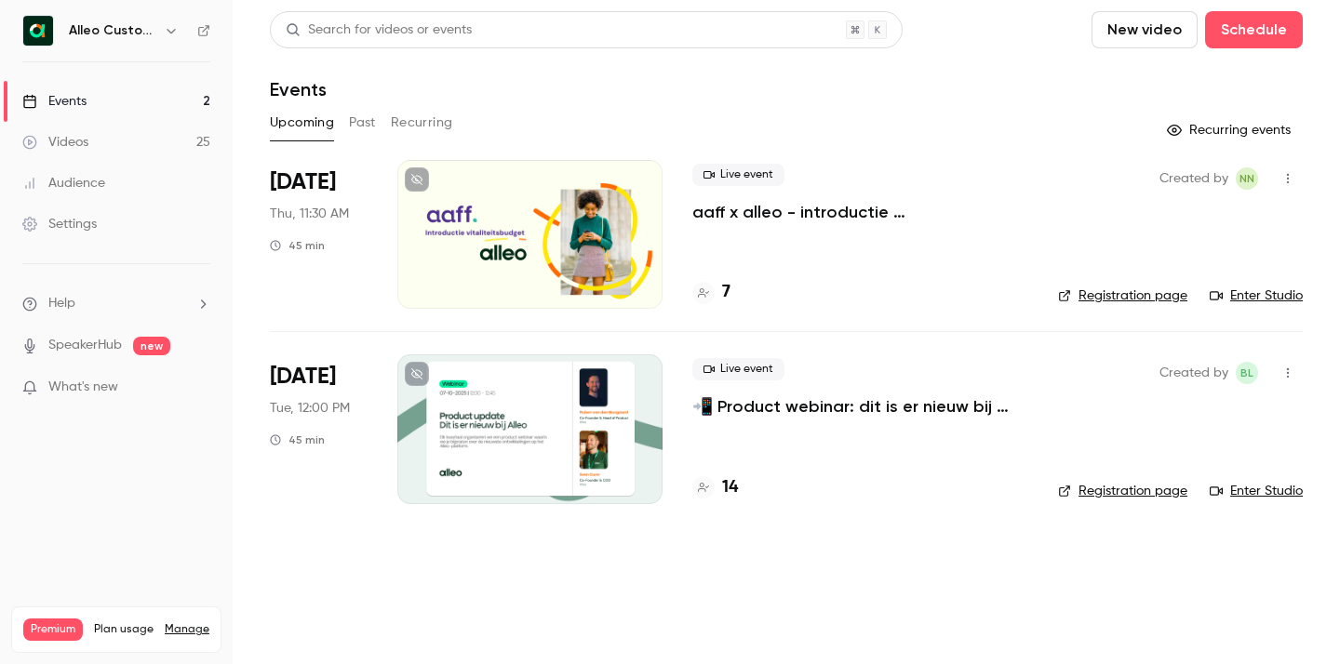
click at [1293, 180] on icon "button" at bounding box center [1287, 178] width 15 height 13
click at [843, 138] on div at bounding box center [670, 332] width 1340 height 664
click at [729, 208] on p "aaff x alleo - introductie vitaliteitsbudget" at bounding box center [860, 212] width 336 height 22
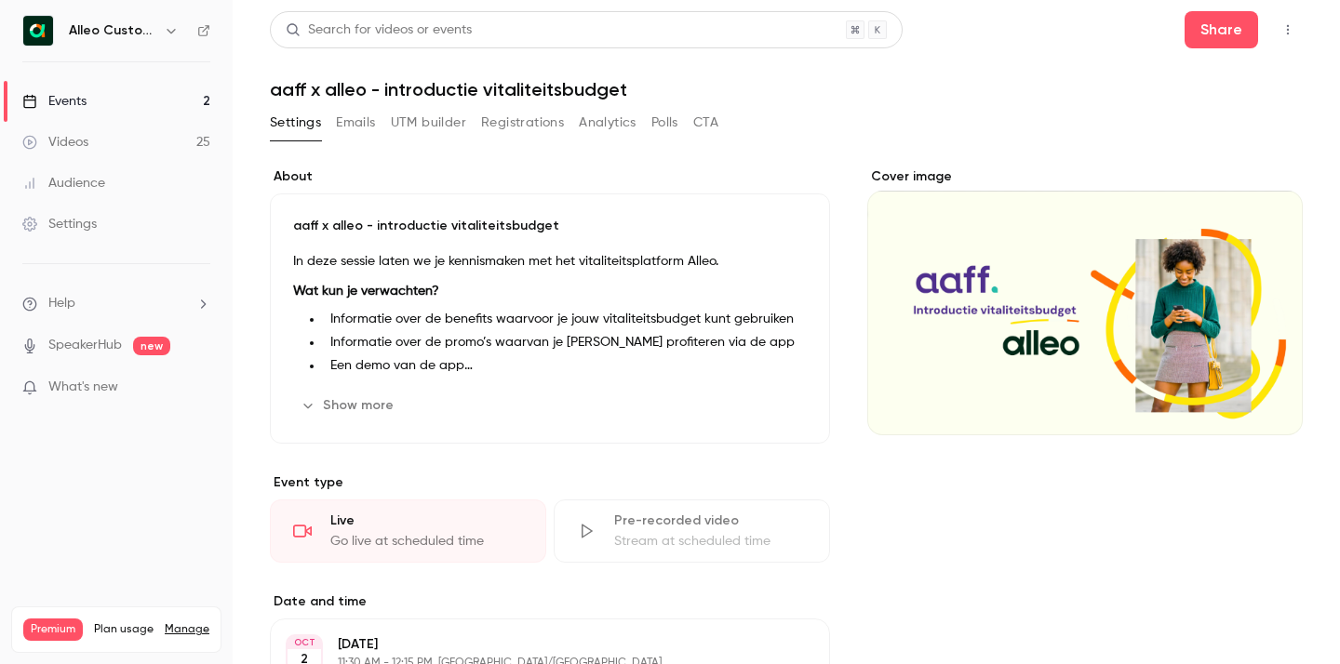
click at [309, 405] on icon "button" at bounding box center [308, 405] width 15 height 15
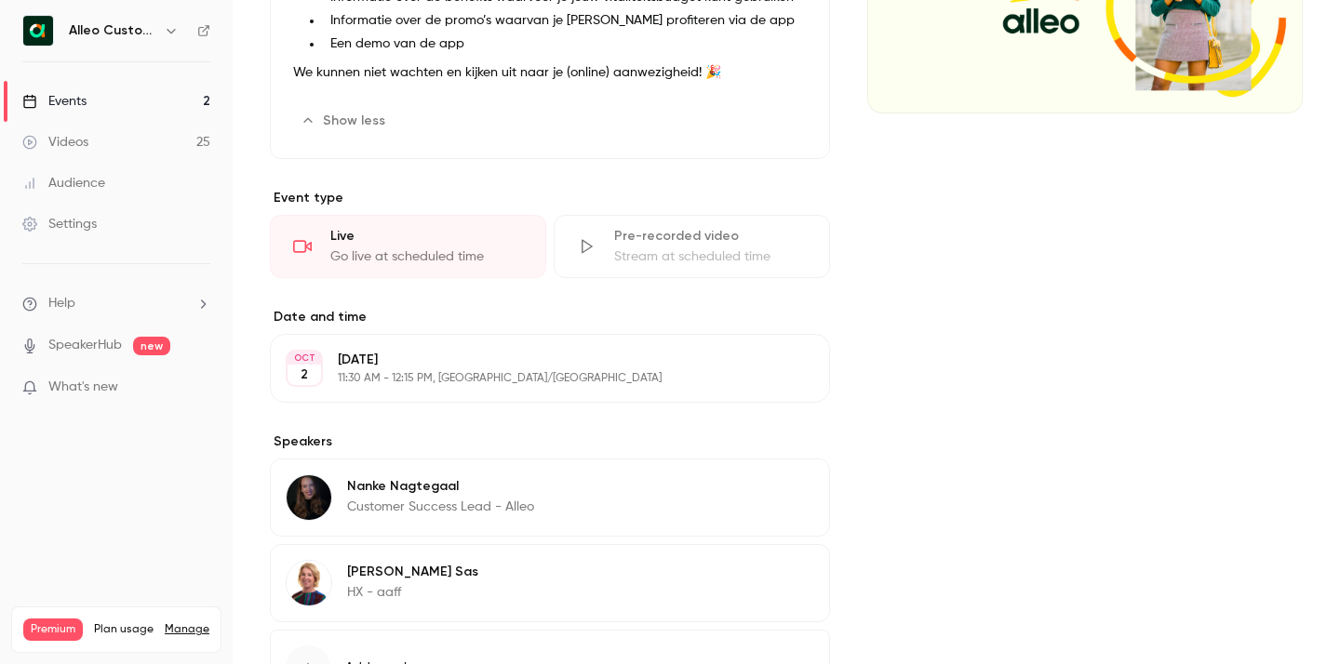
scroll to position [479, 0]
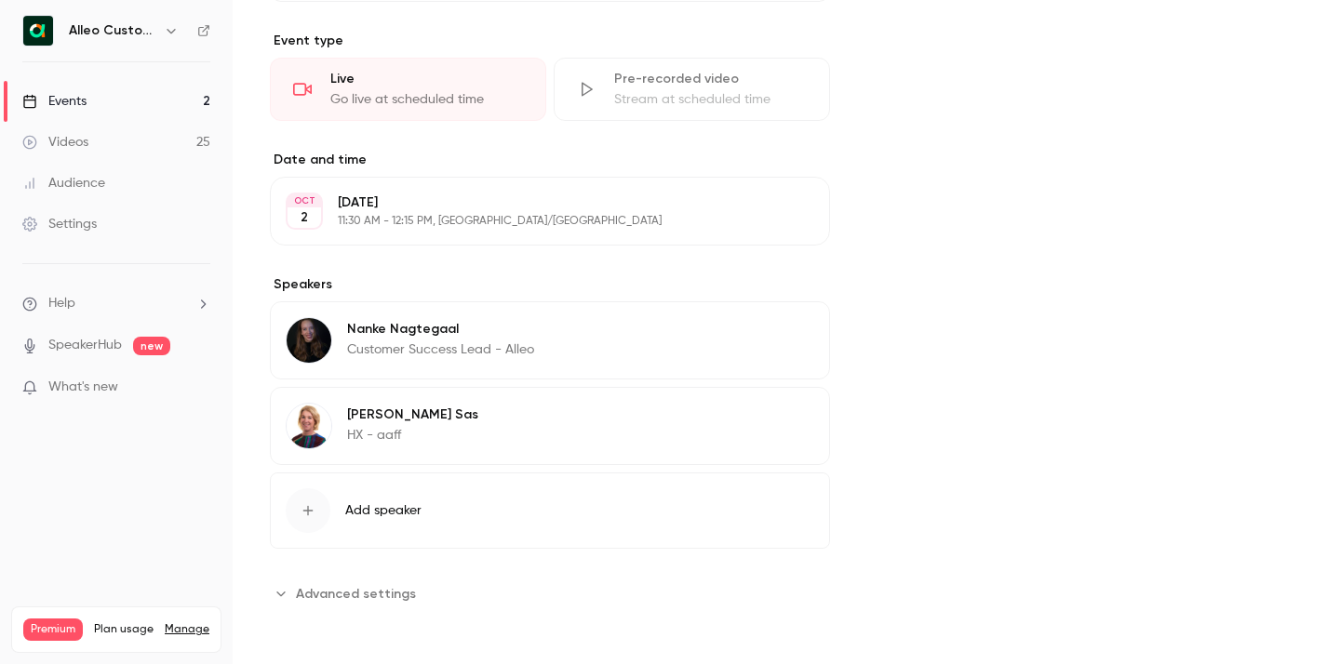
click at [280, 599] on icon "Advanced settings" at bounding box center [281, 593] width 15 height 15
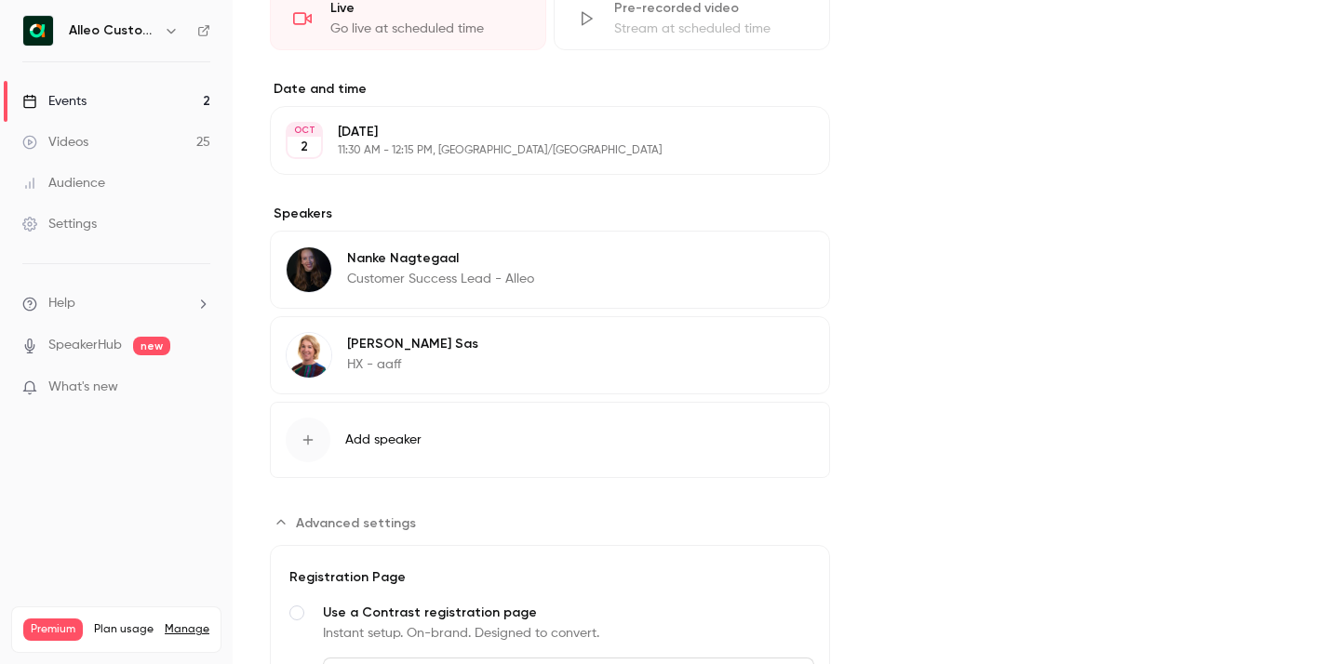
scroll to position [5, 0]
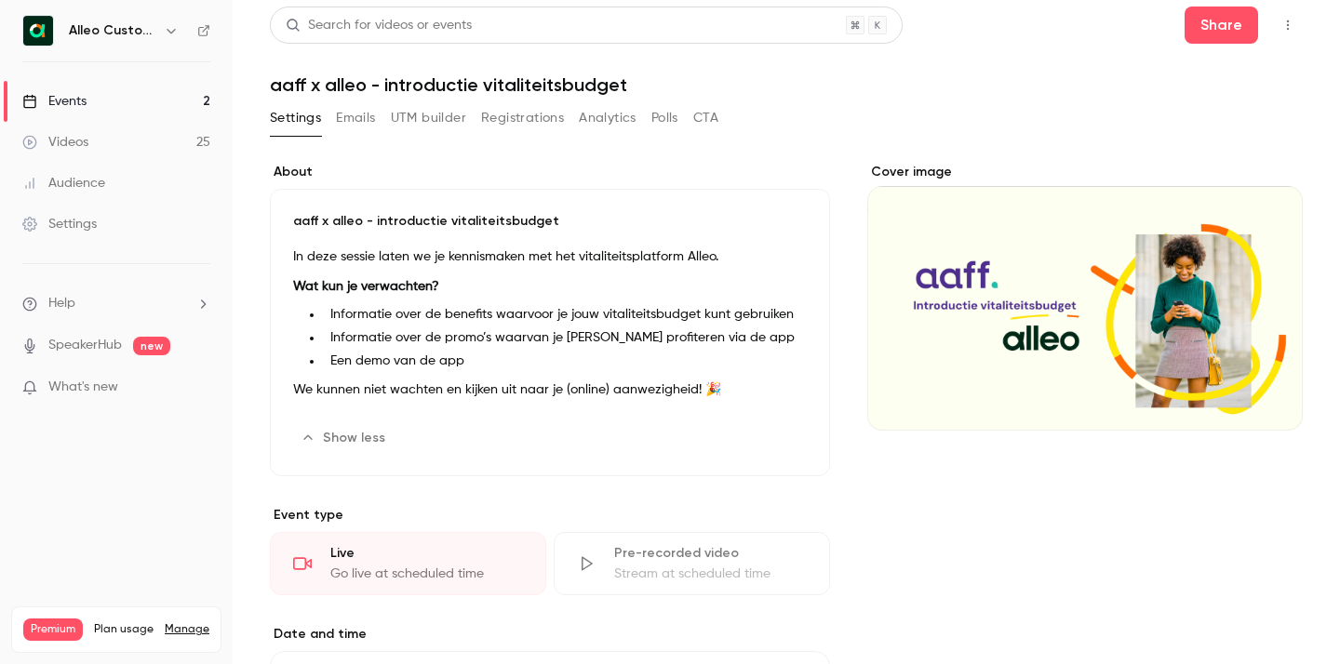
click at [364, 115] on button "Emails" at bounding box center [355, 118] width 39 height 30
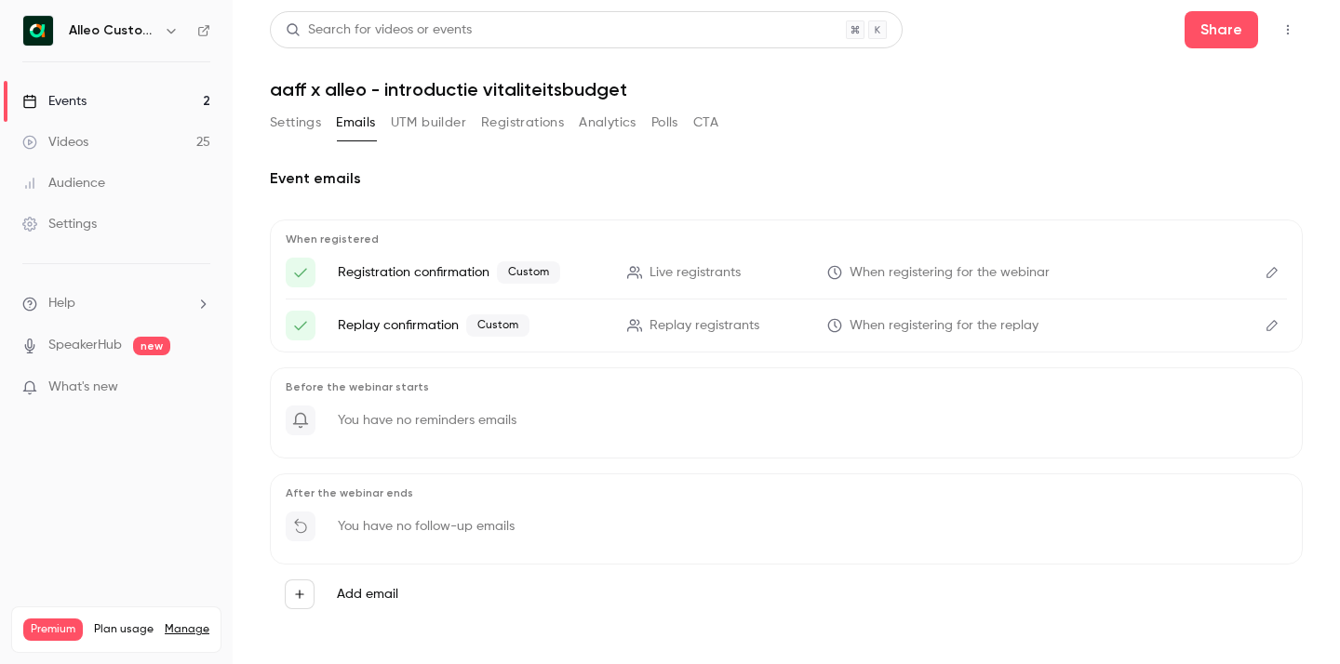
click at [1274, 271] on icon "Edit" at bounding box center [1272, 272] width 15 height 13
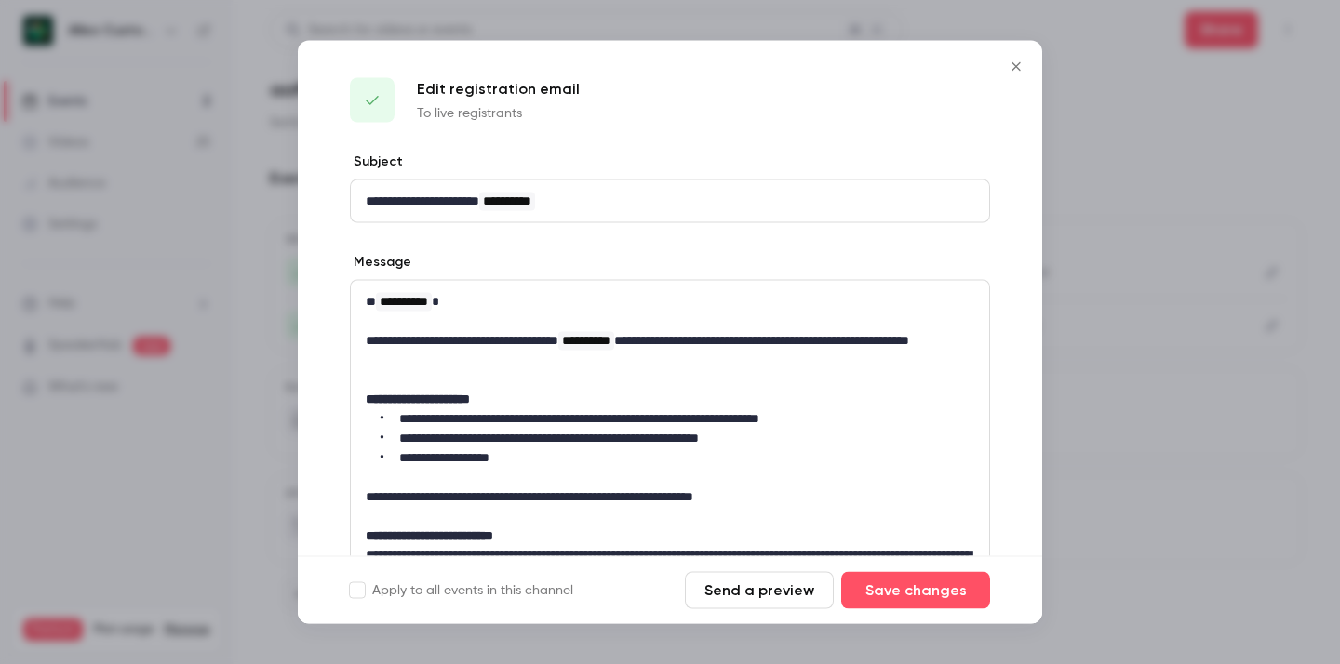
click at [1011, 67] on icon "Close" at bounding box center [1016, 67] width 22 height 15
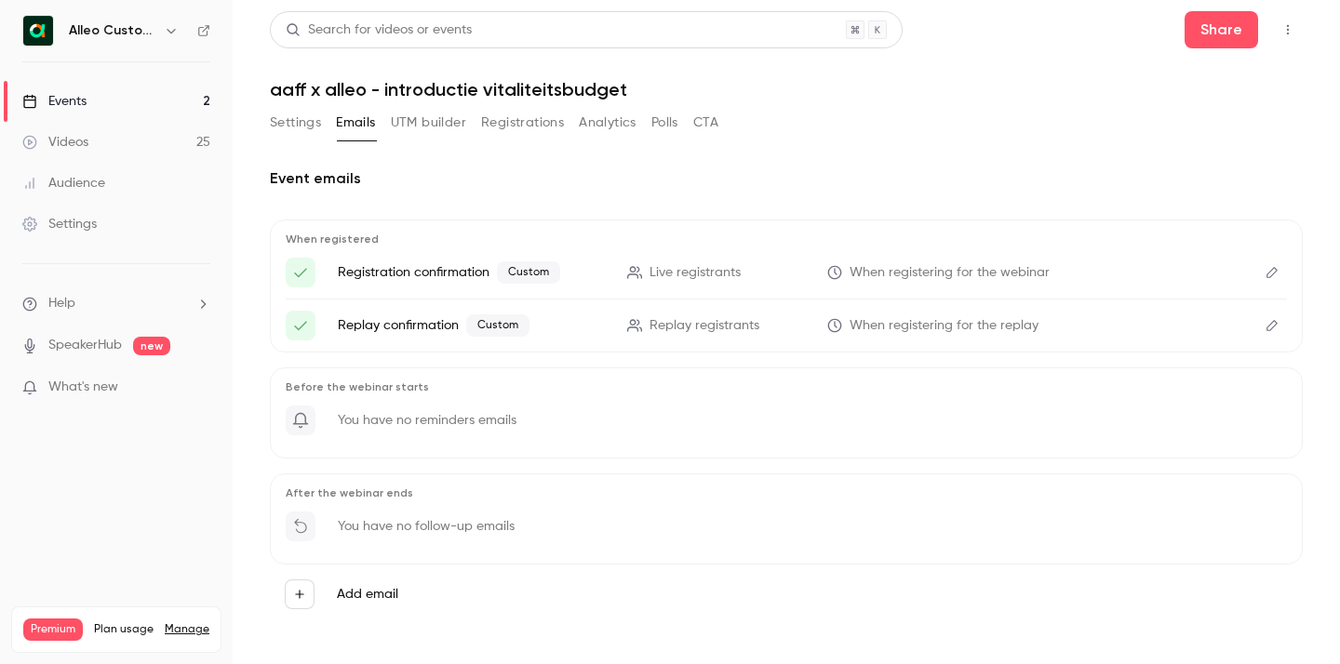
click at [502, 129] on button "Registrations" at bounding box center [522, 123] width 83 height 30
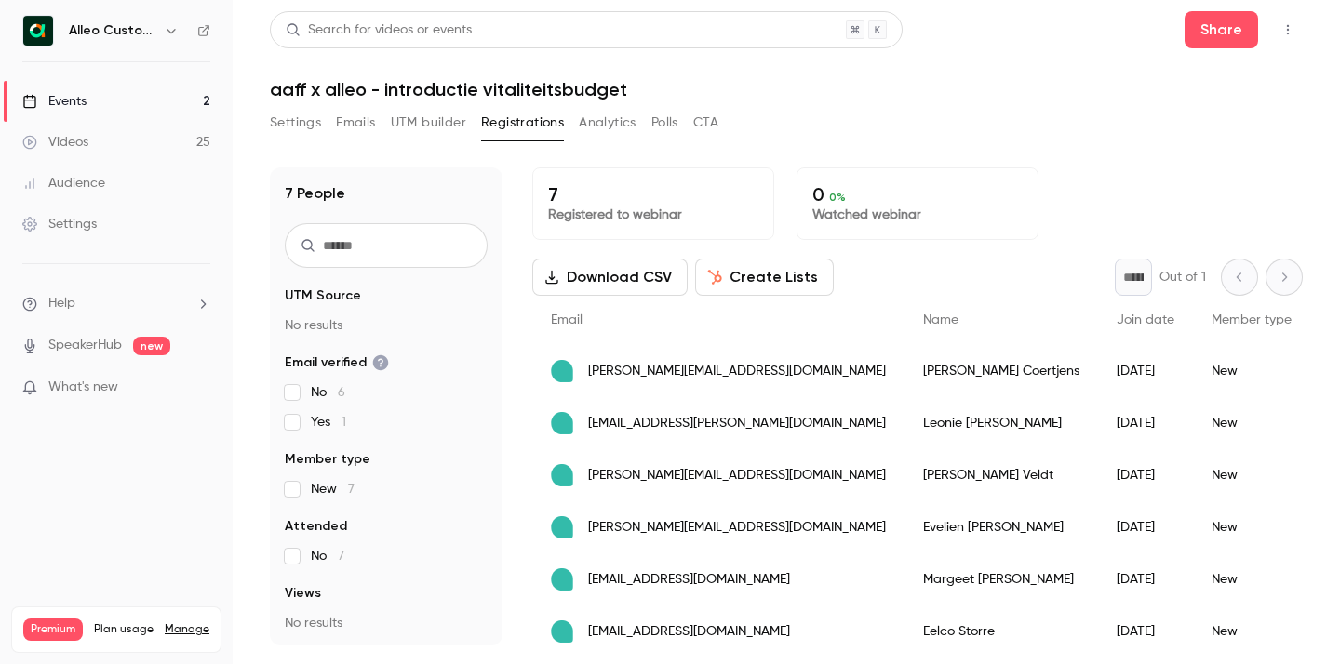
click at [317, 124] on button "Settings" at bounding box center [295, 123] width 51 height 30
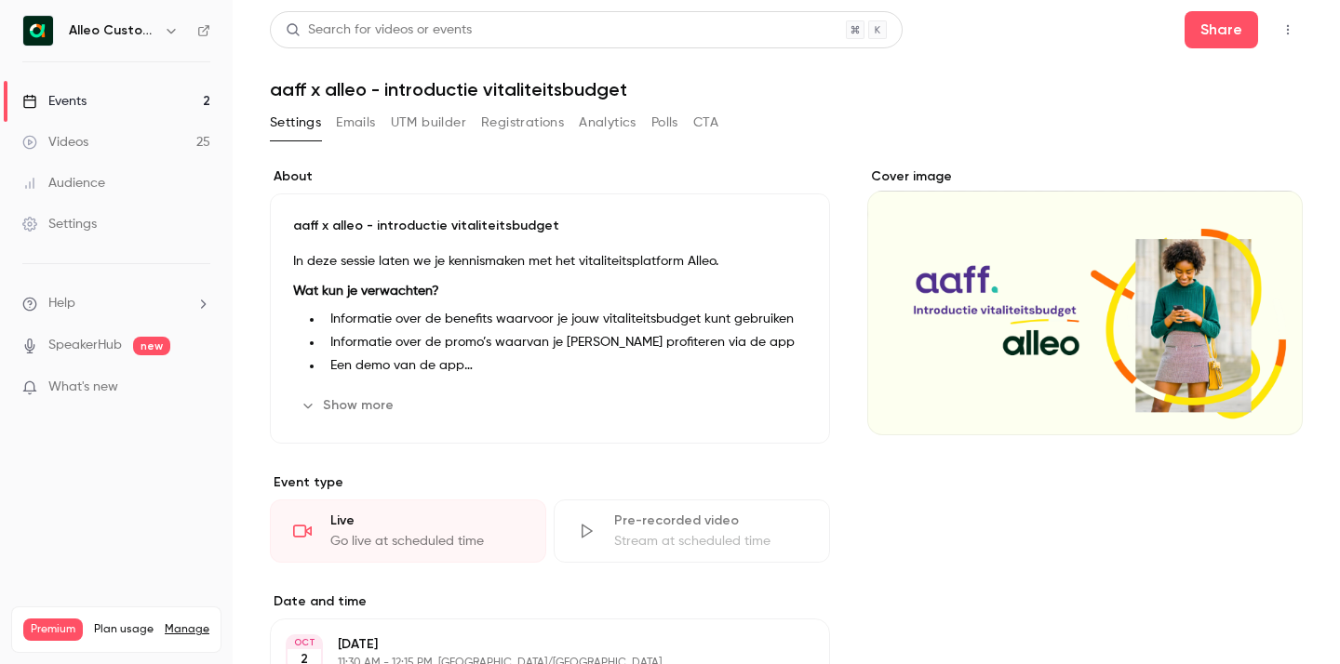
click at [106, 222] on link "Settings" at bounding box center [116, 224] width 233 height 41
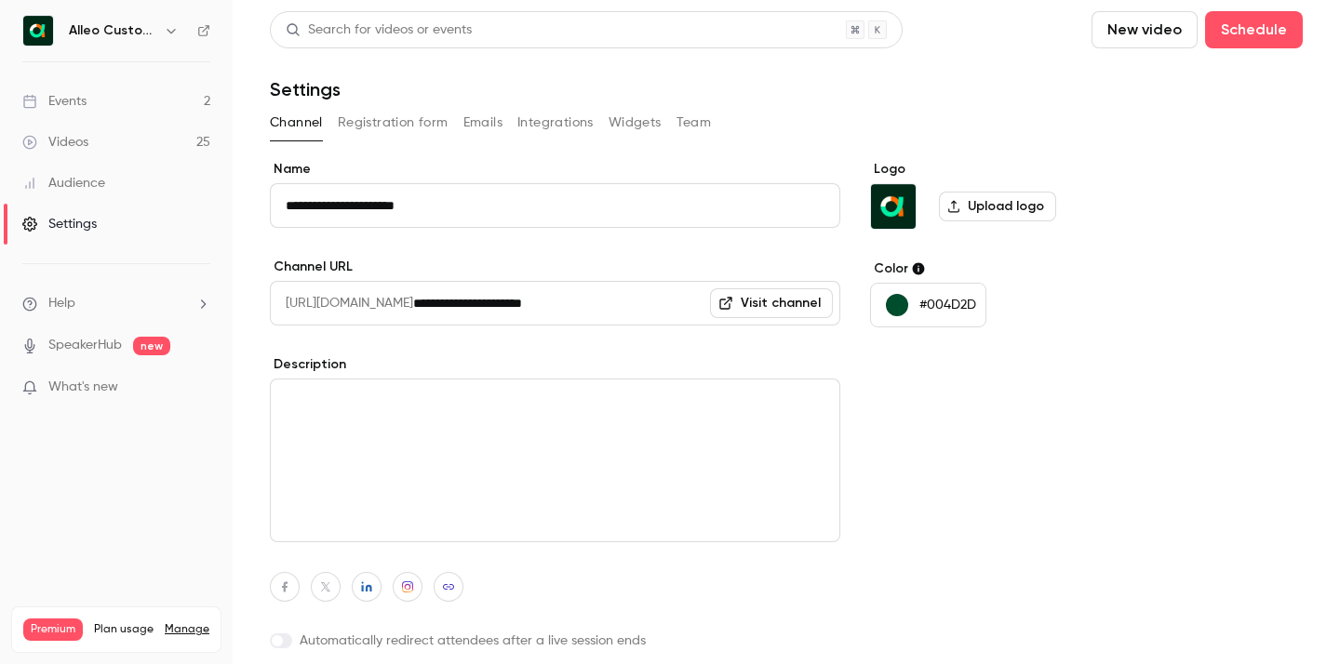
click at [408, 126] on button "Registration form" at bounding box center [393, 123] width 111 height 30
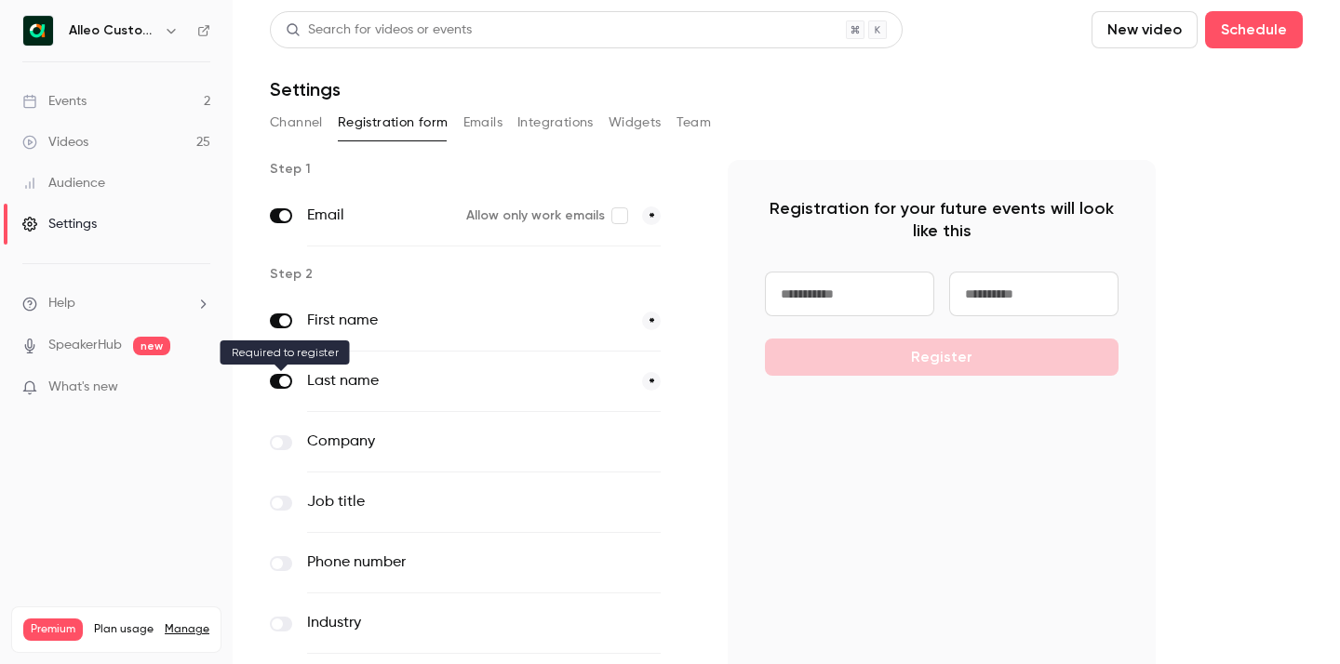
click at [280, 381] on span at bounding box center [284, 381] width 11 height 11
click at [309, 124] on button "Channel" at bounding box center [296, 123] width 53 height 30
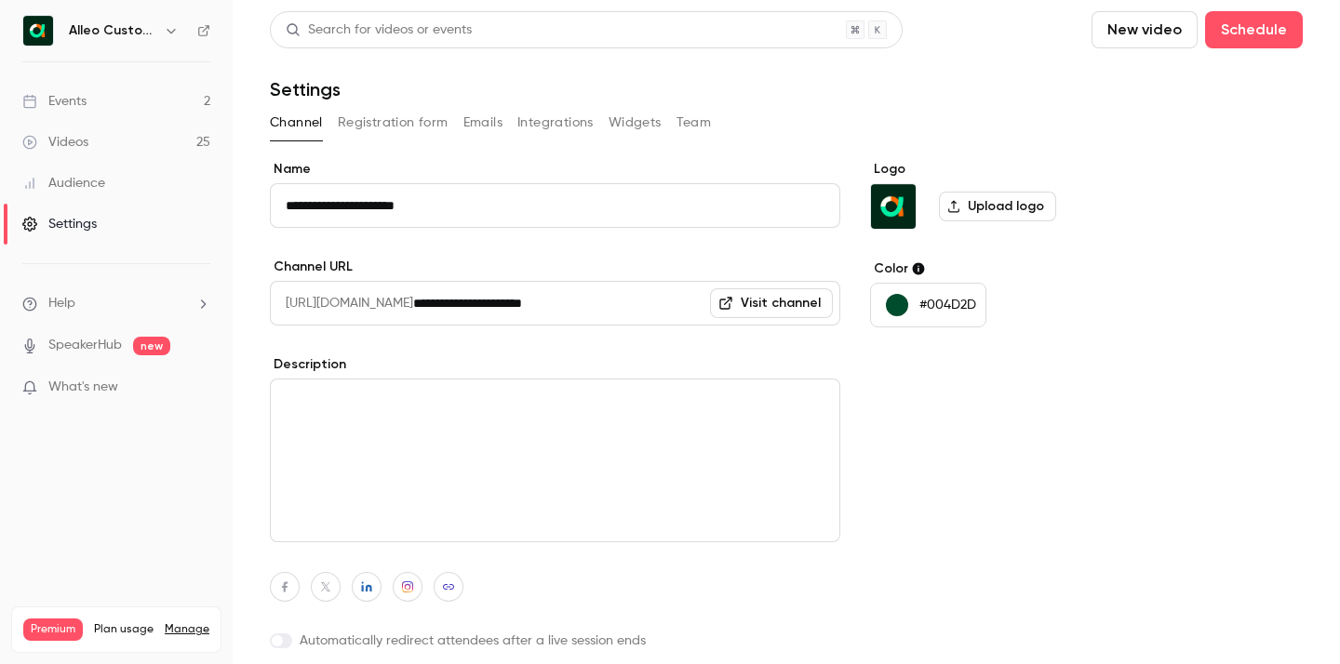
click at [385, 126] on button "Registration form" at bounding box center [393, 123] width 111 height 30
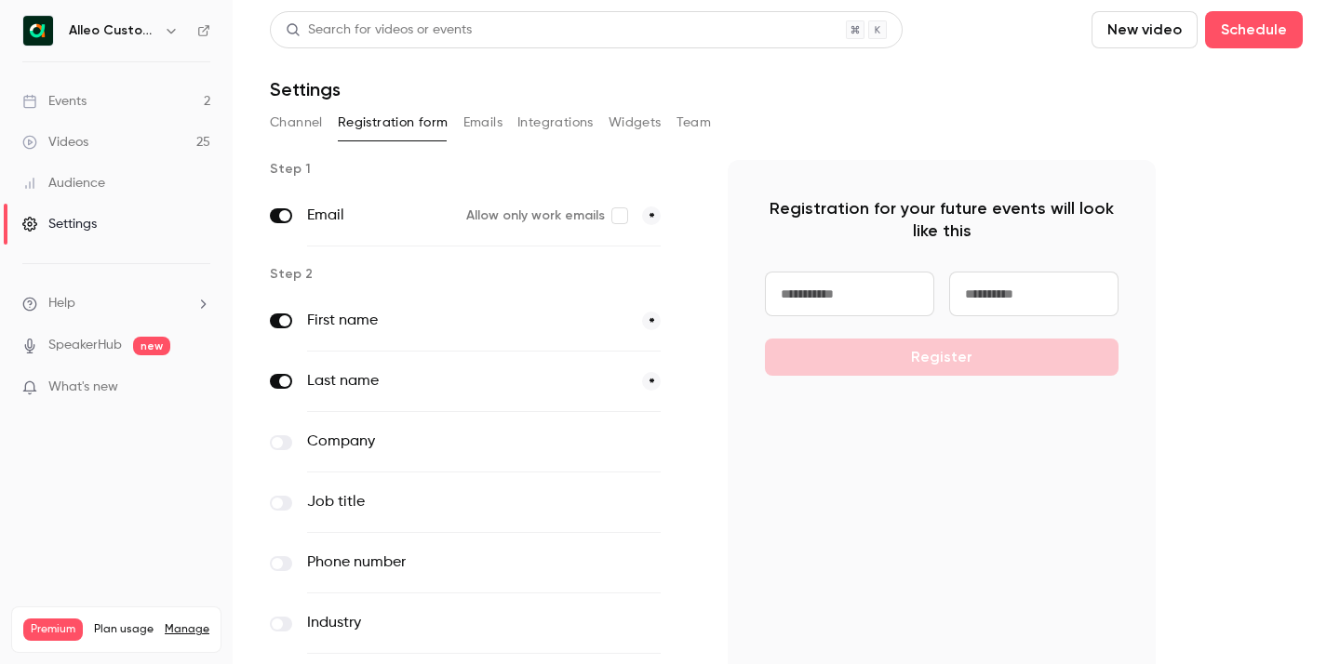
click at [470, 132] on button "Emails" at bounding box center [482, 123] width 39 height 30
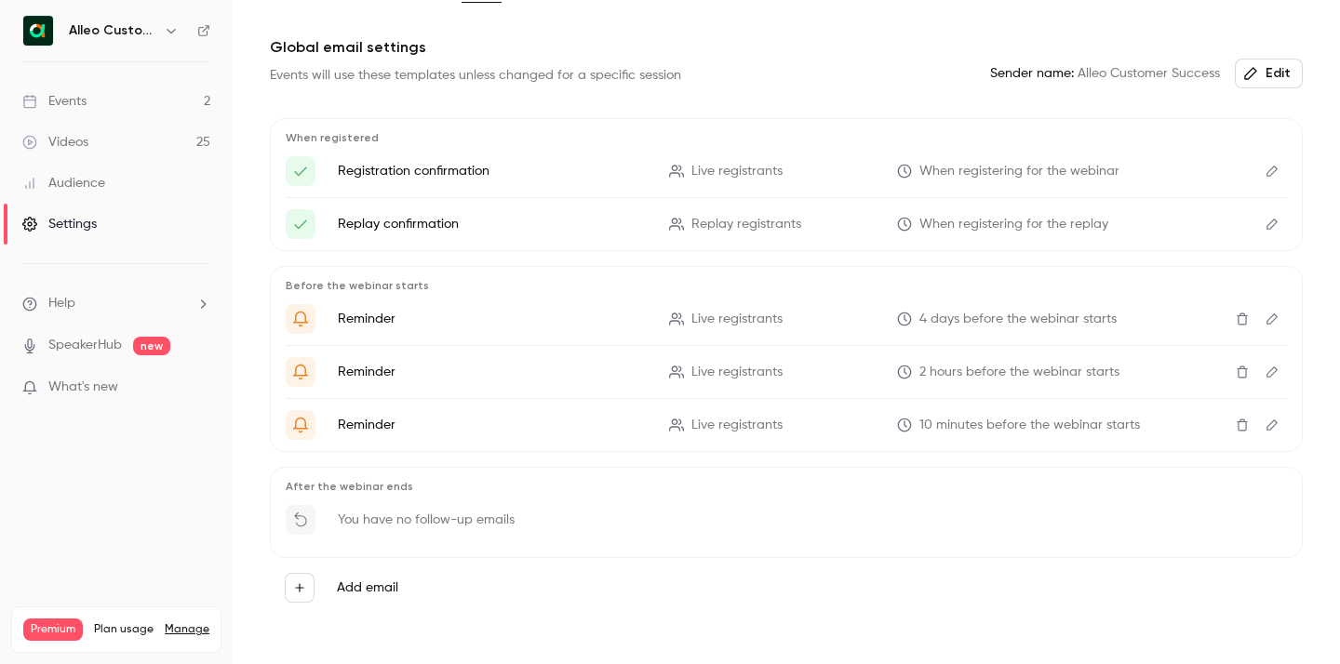
scroll to position [89, 0]
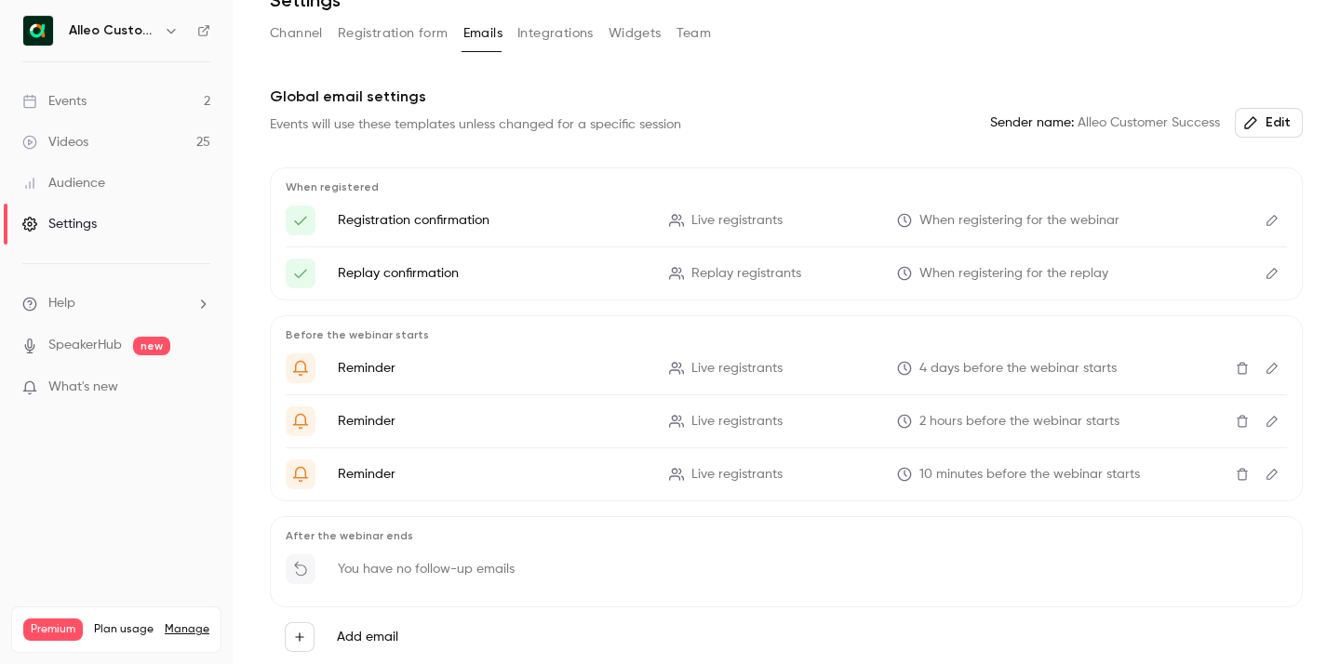
click at [1265, 221] on icon "Edit" at bounding box center [1272, 220] width 15 height 13
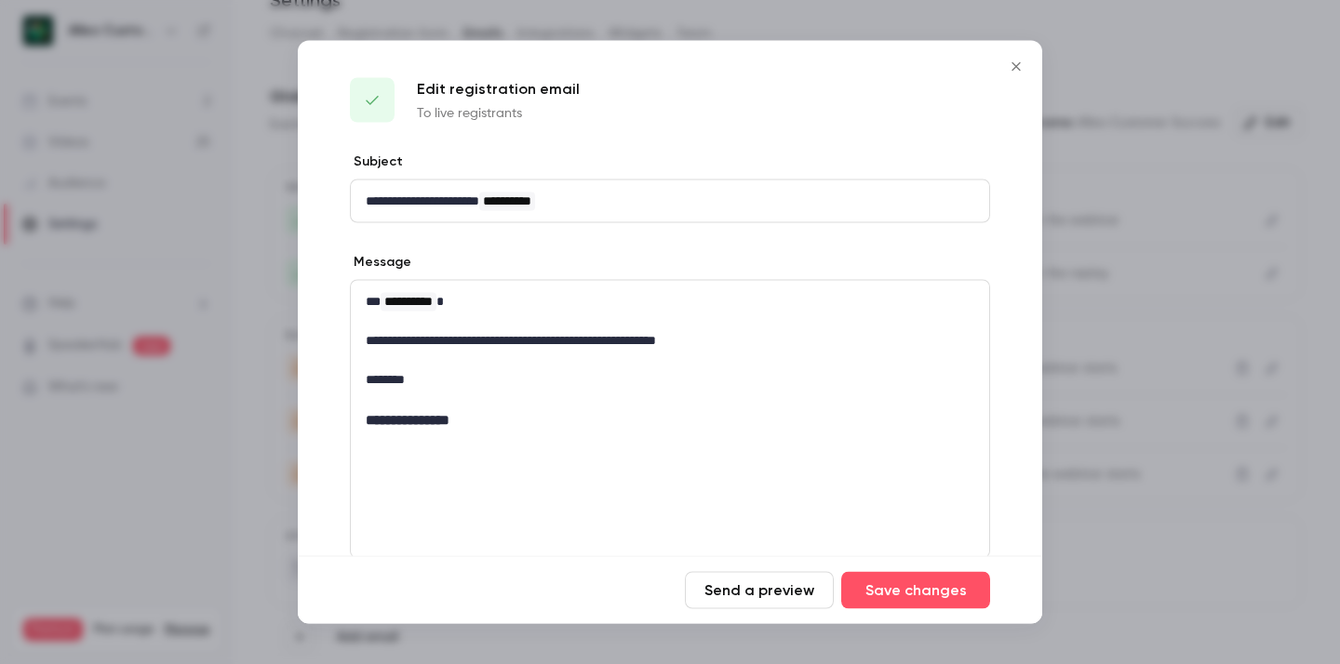
click at [1011, 57] on button "Close" at bounding box center [1015, 66] width 37 height 37
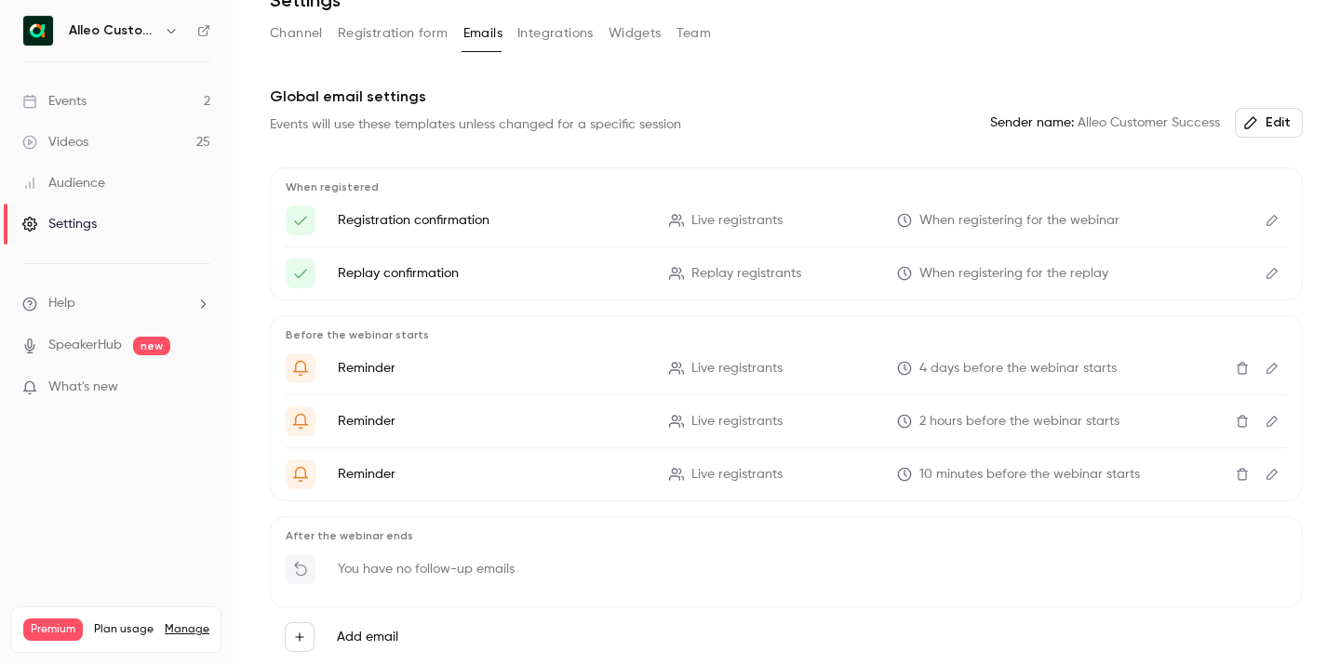
click at [294, 34] on button "Channel" at bounding box center [296, 34] width 53 height 30
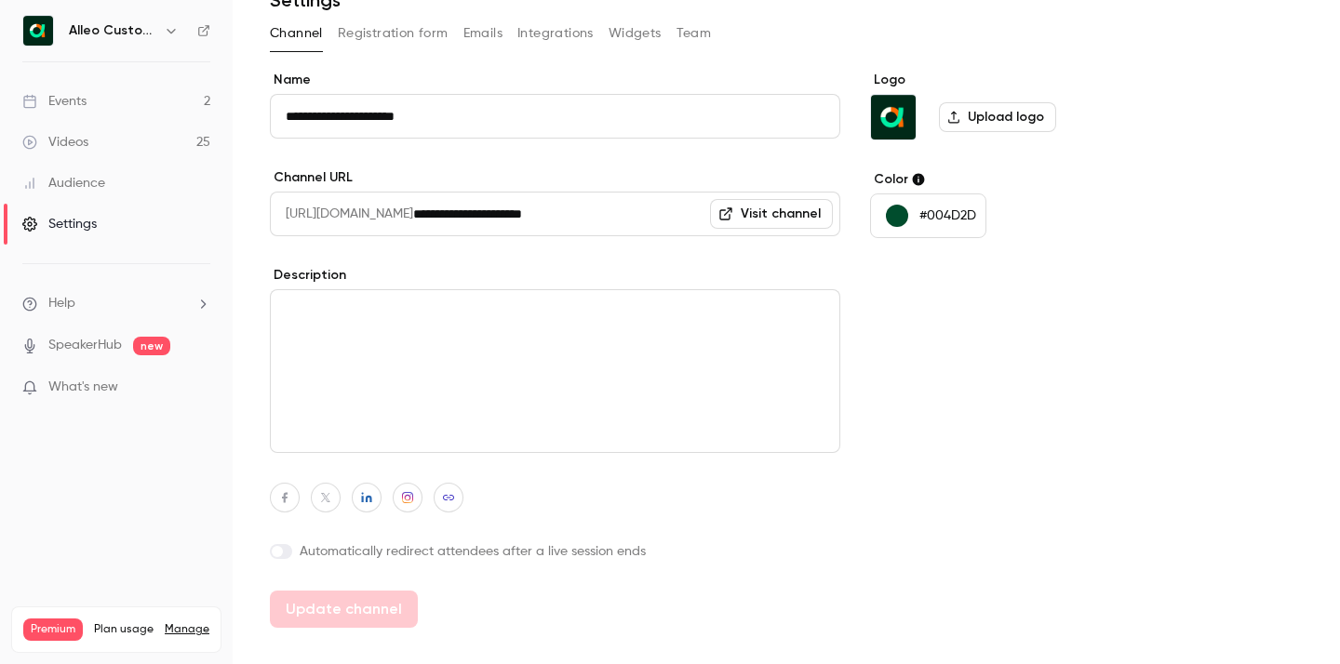
click at [376, 29] on button "Registration form" at bounding box center [393, 34] width 111 height 30
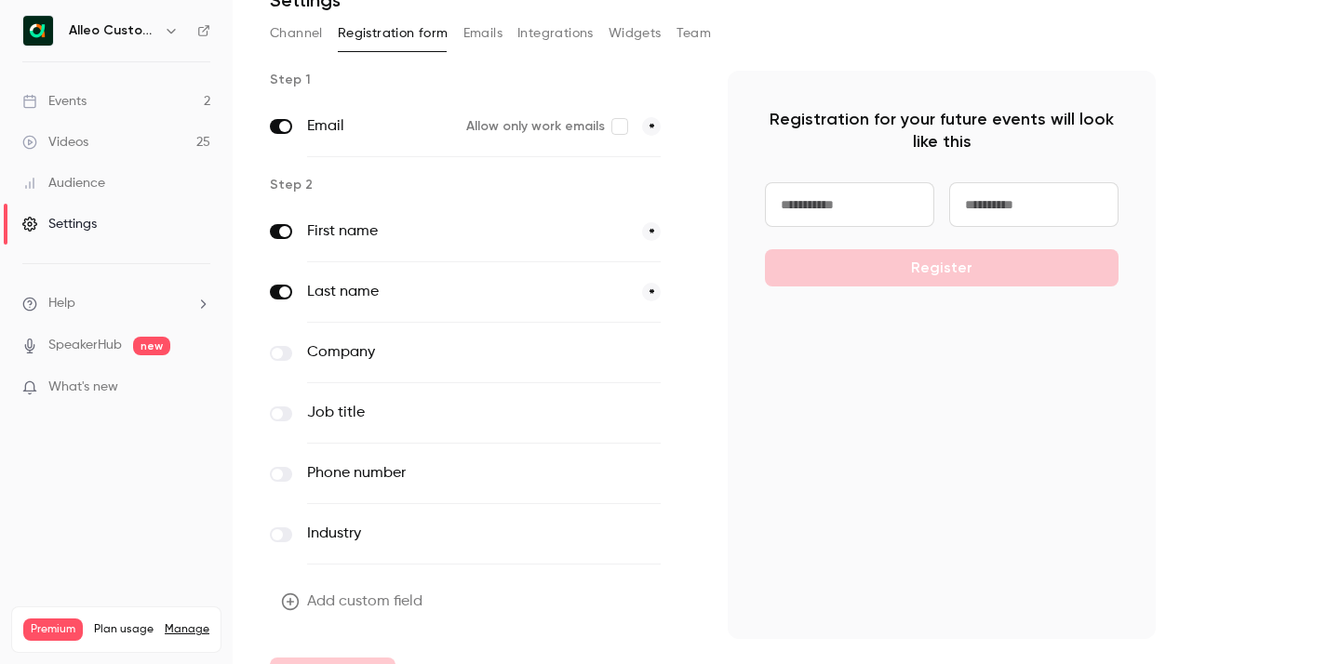
click at [154, 99] on link "Events 2" at bounding box center [116, 101] width 233 height 41
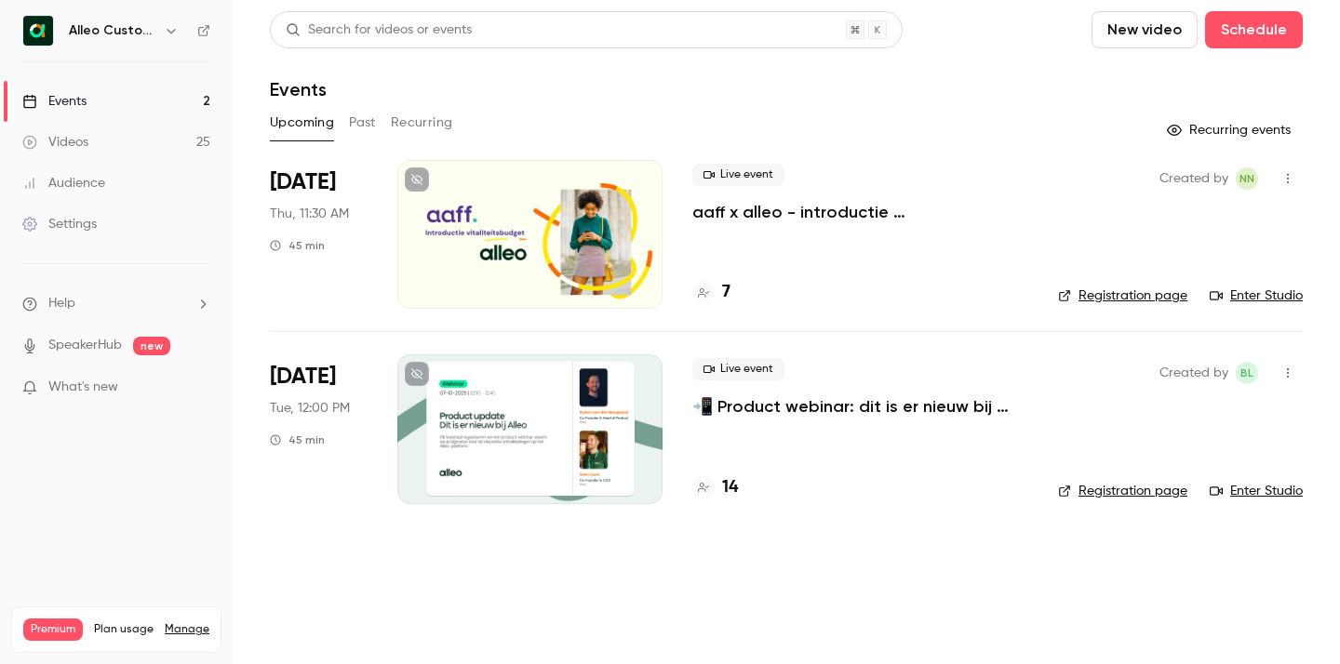
click at [788, 208] on p "aaff x alleo - introductie vitaliteitsbudget" at bounding box center [860, 212] width 336 height 22
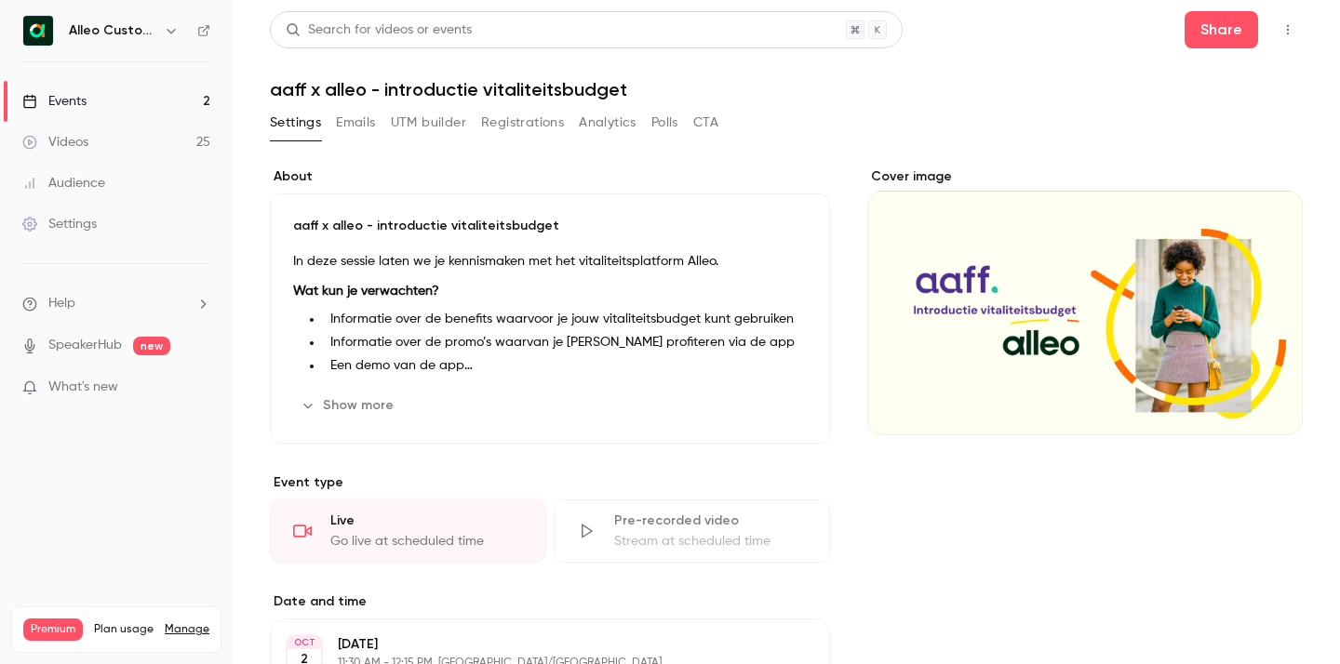
click at [364, 127] on button "Emails" at bounding box center [355, 123] width 39 height 30
